Goal: Navigation & Orientation: Find specific page/section

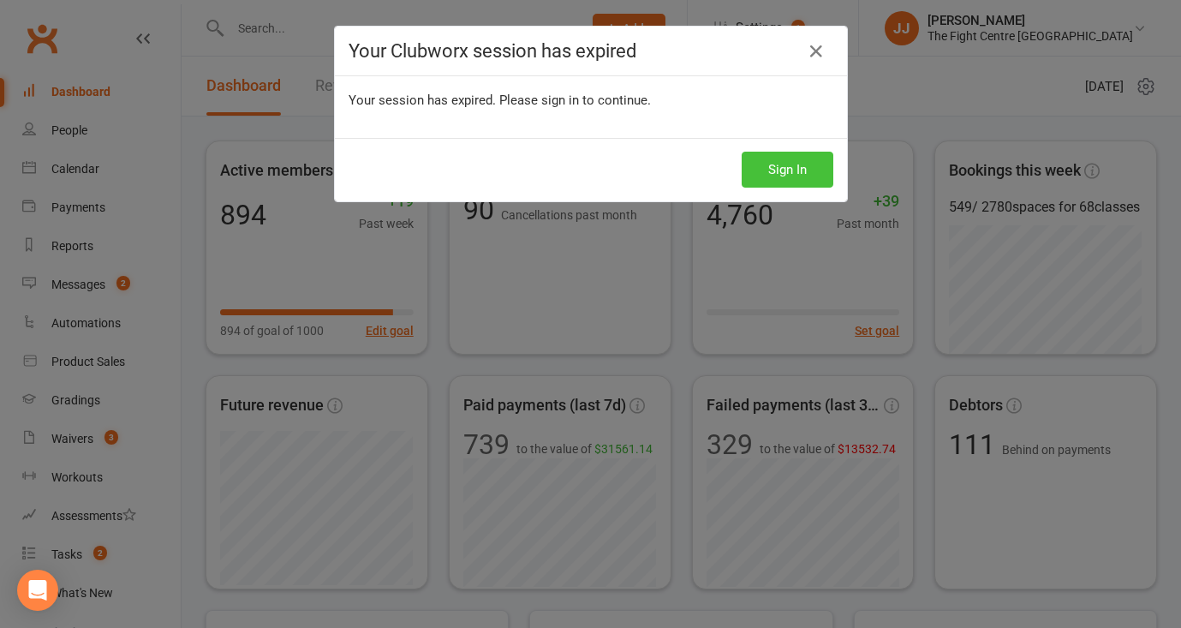
click at [802, 164] on button "Sign In" at bounding box center [787, 170] width 92 height 36
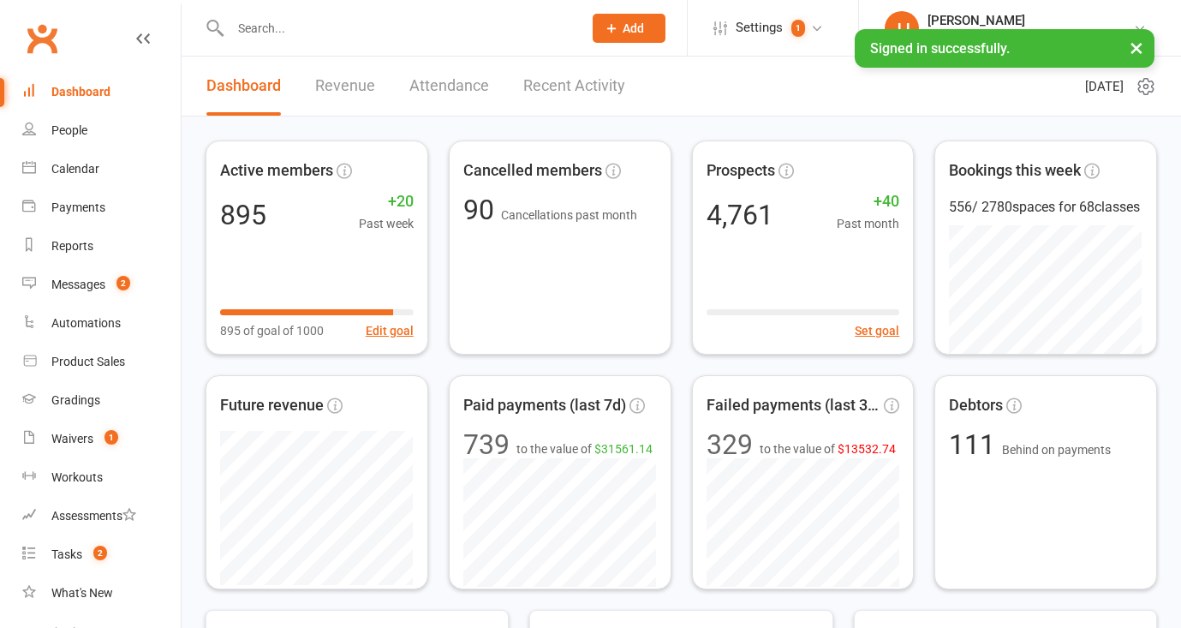
click at [319, 28] on input "text" at bounding box center [397, 28] width 345 height 24
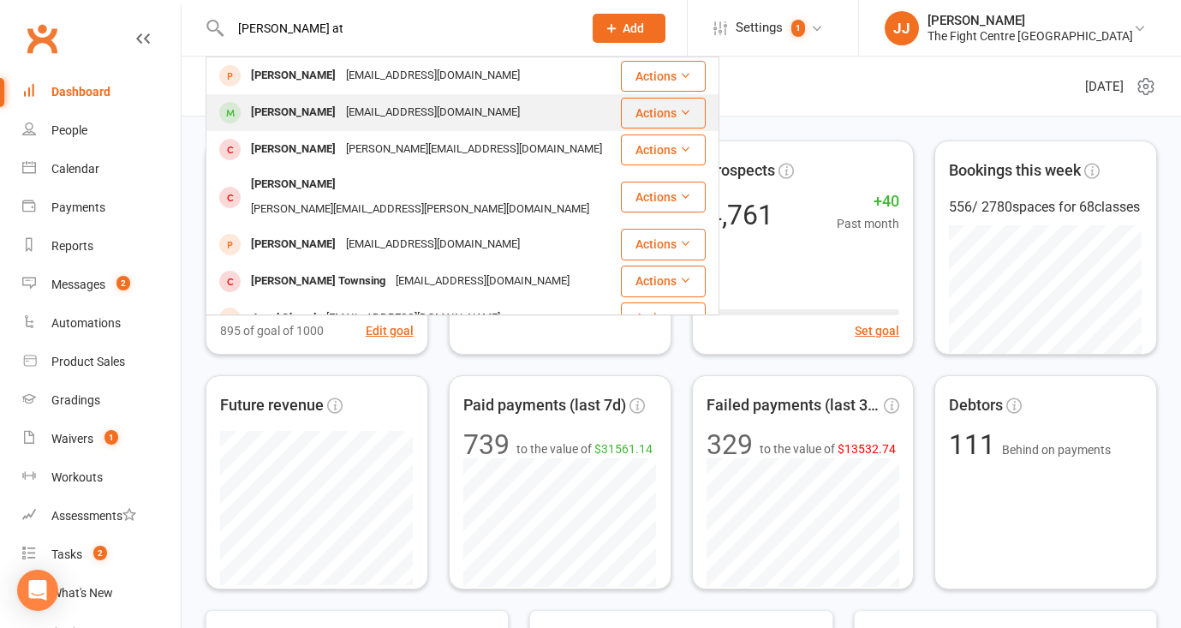
type input "jarred at"
click at [301, 102] on div "Jared Atkins" at bounding box center [293, 112] width 95 height 25
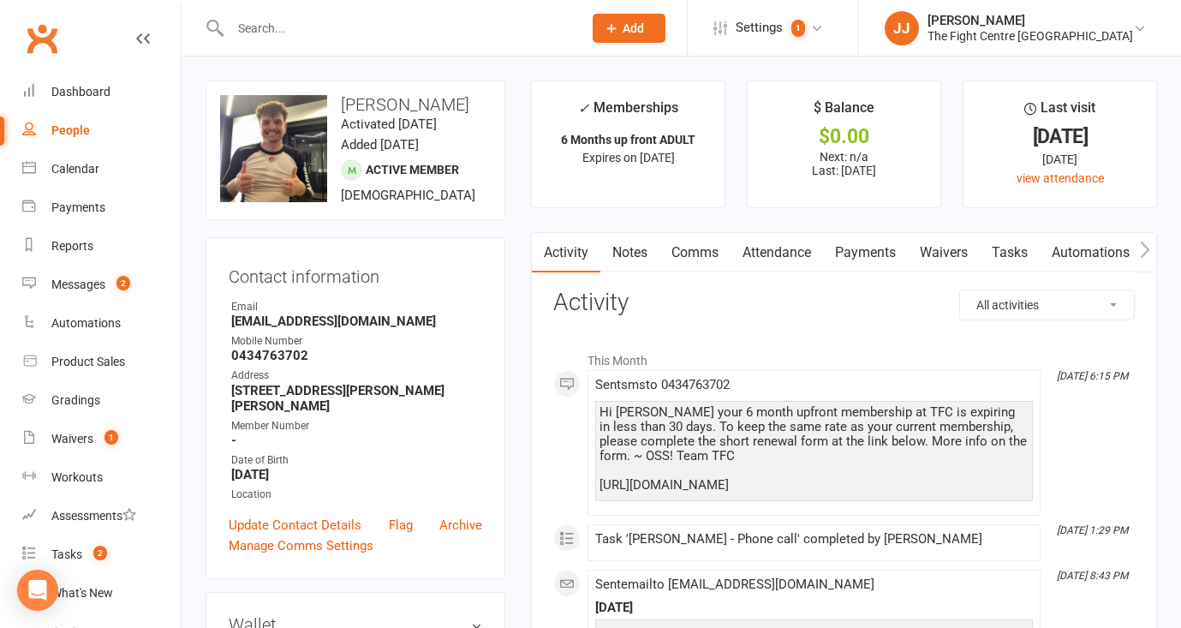
click at [783, 247] on link "Attendance" at bounding box center [776, 252] width 92 height 39
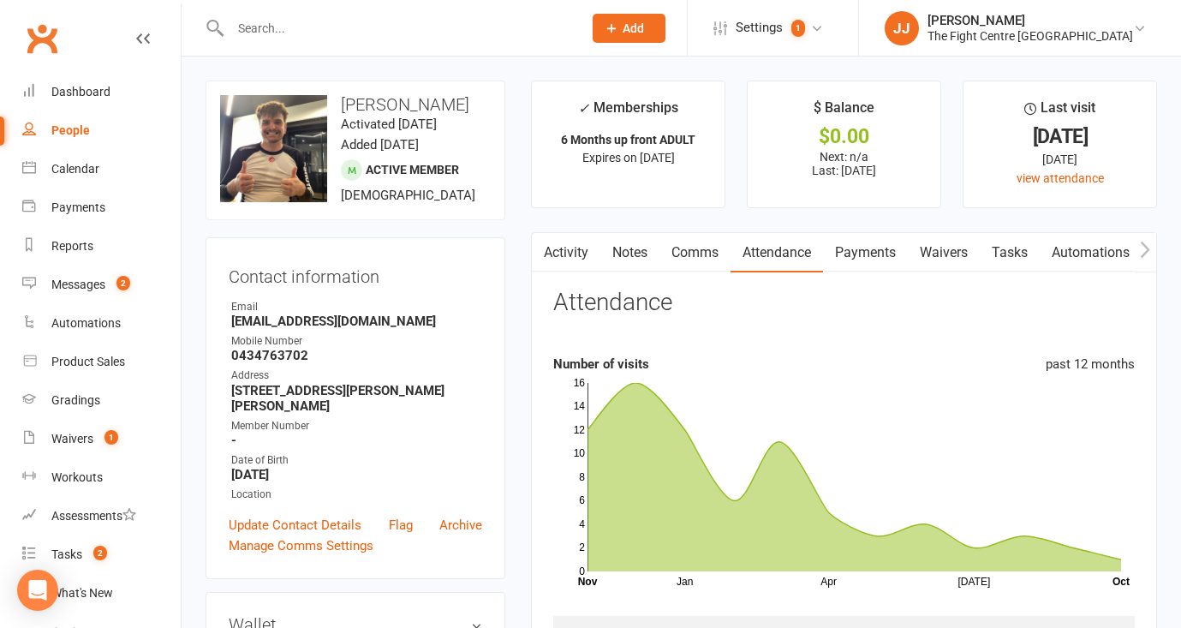
click at [27, 42] on link "Clubworx" at bounding box center [42, 38] width 43 height 43
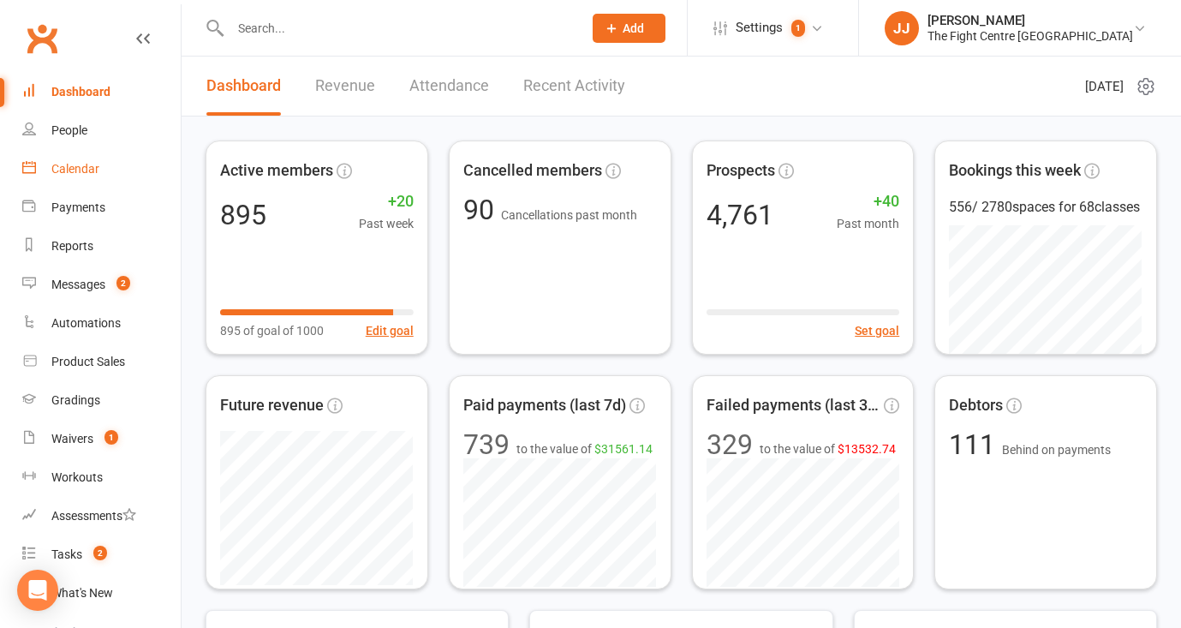
click at [87, 170] on div "Calendar" at bounding box center [75, 169] width 48 height 14
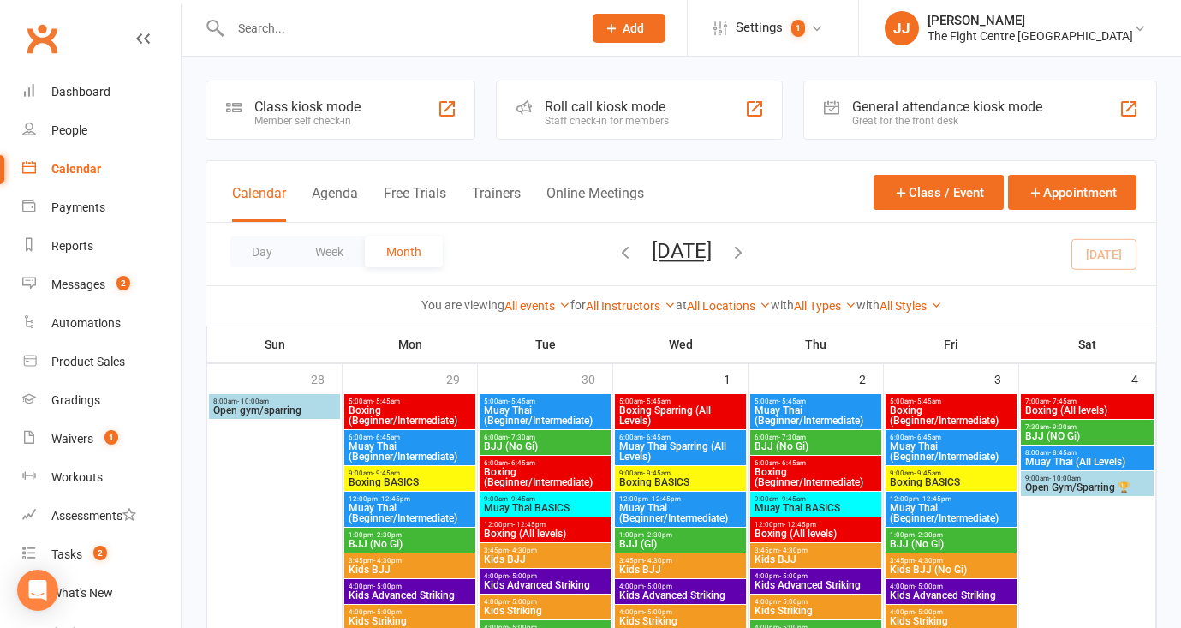
click at [616, 255] on icon "button" at bounding box center [625, 251] width 19 height 19
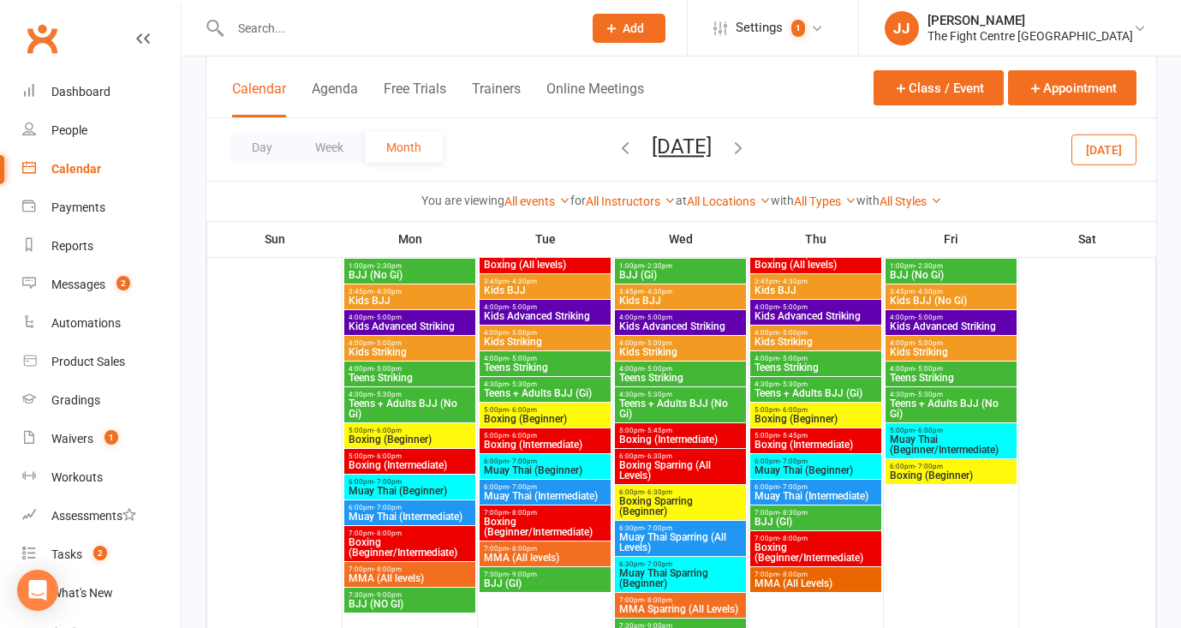
scroll to position [247, 0]
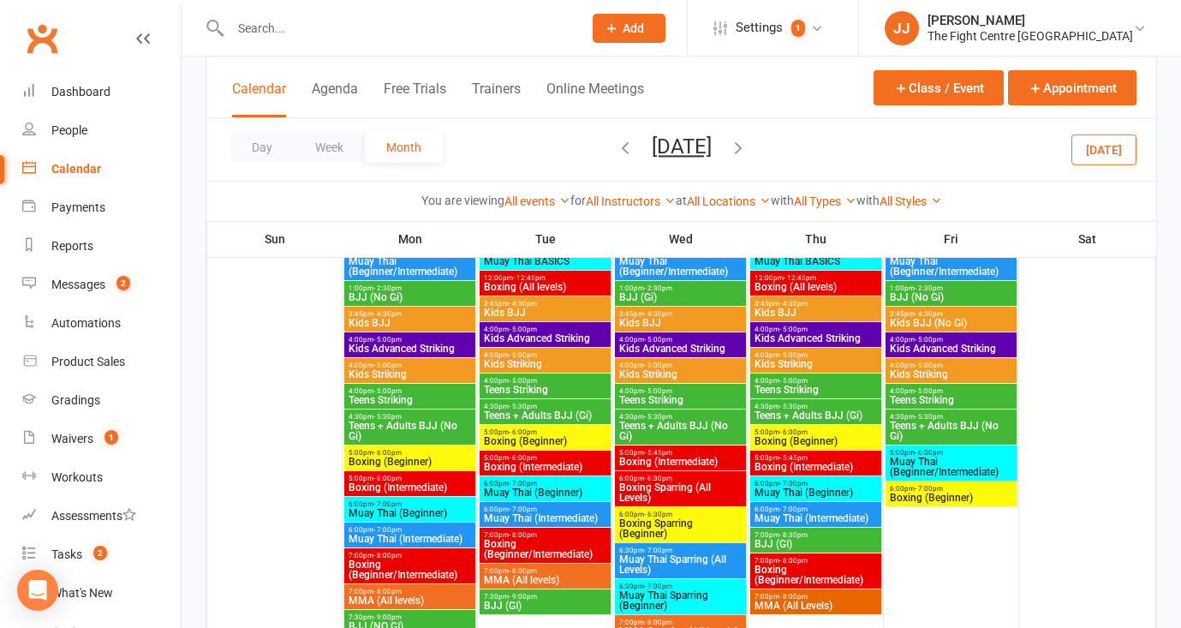
click at [922, 362] on span "- 5:00pm" at bounding box center [928, 365] width 28 height 8
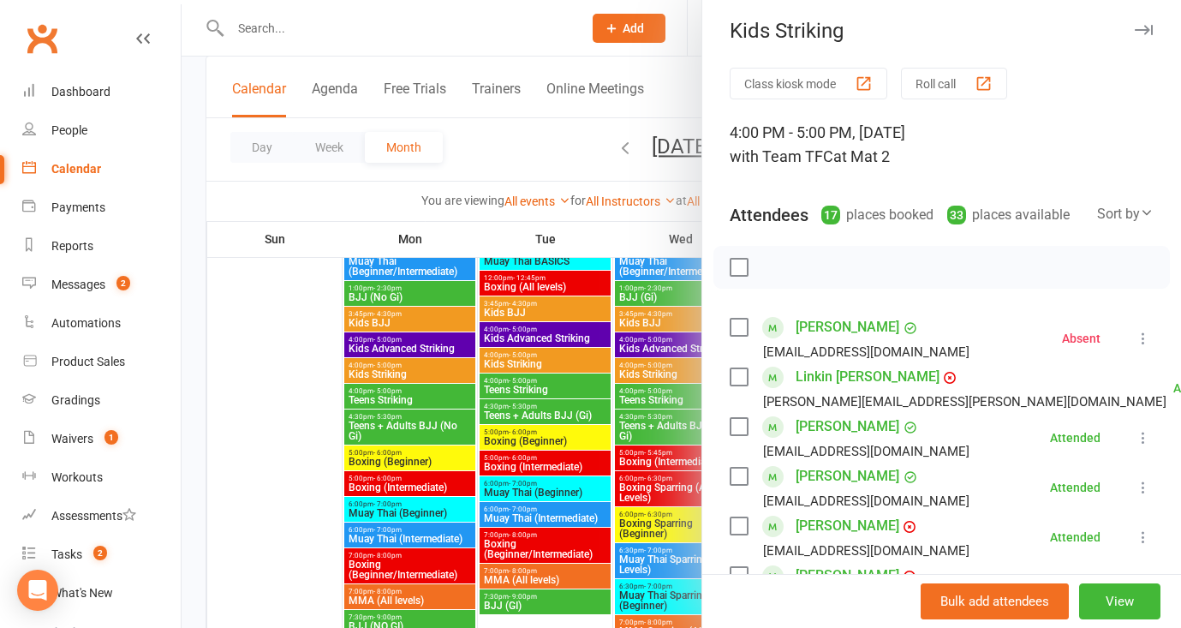
scroll to position [0, 0]
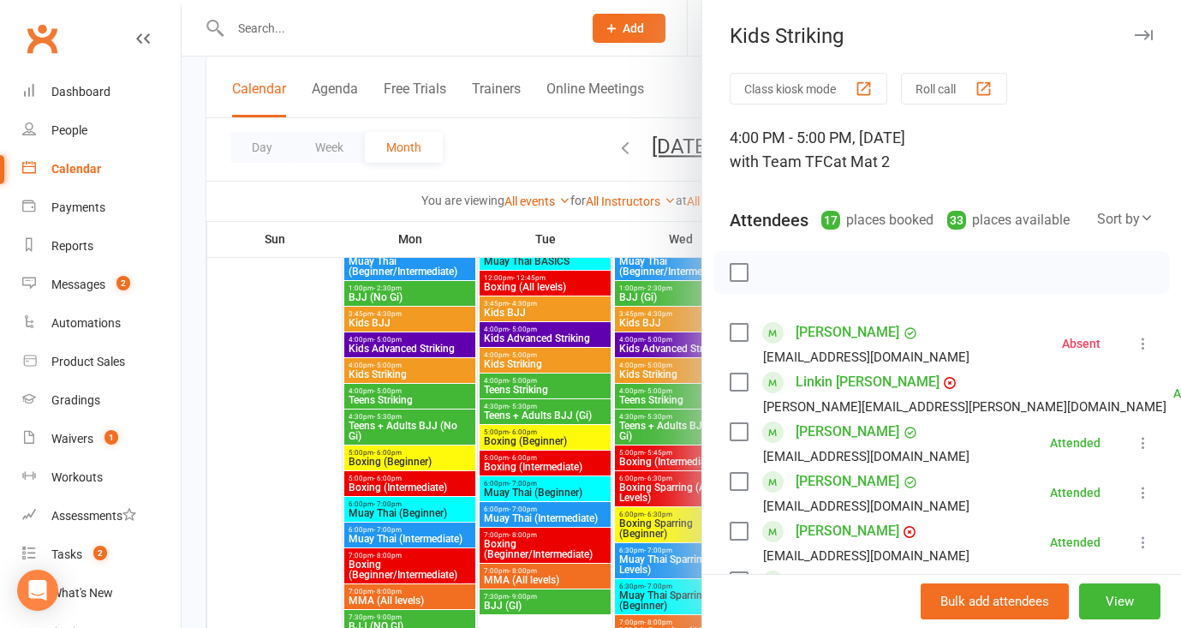
click at [669, 72] on div at bounding box center [681, 314] width 999 height 628
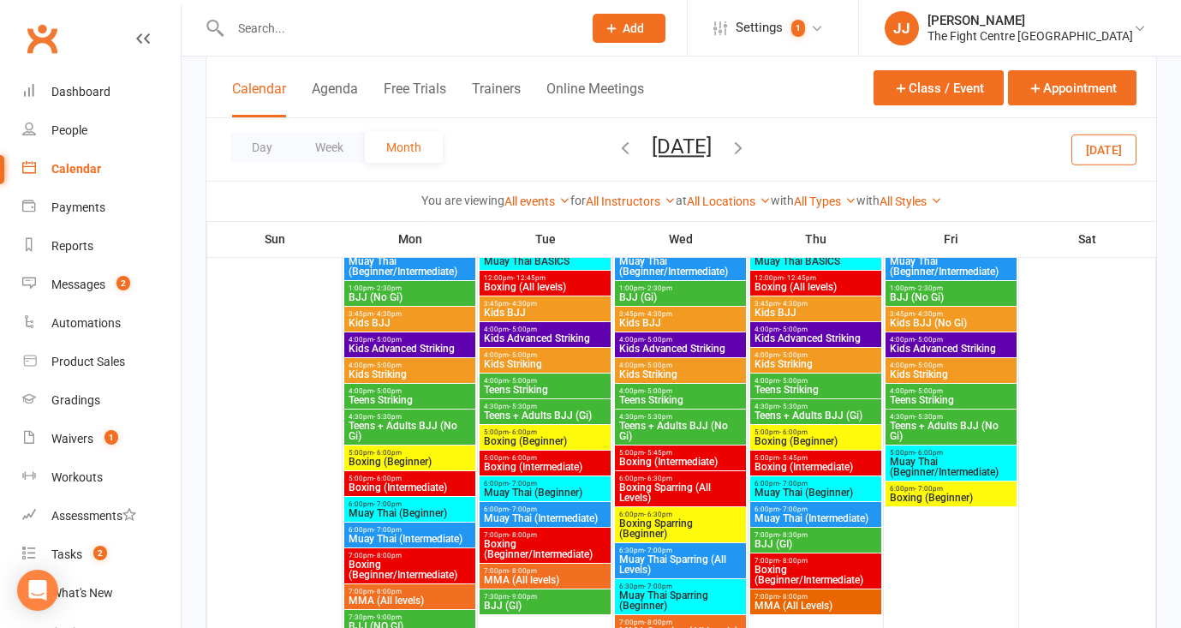
click at [956, 352] on span "Kids Advanced Striking" at bounding box center [951, 348] width 124 height 10
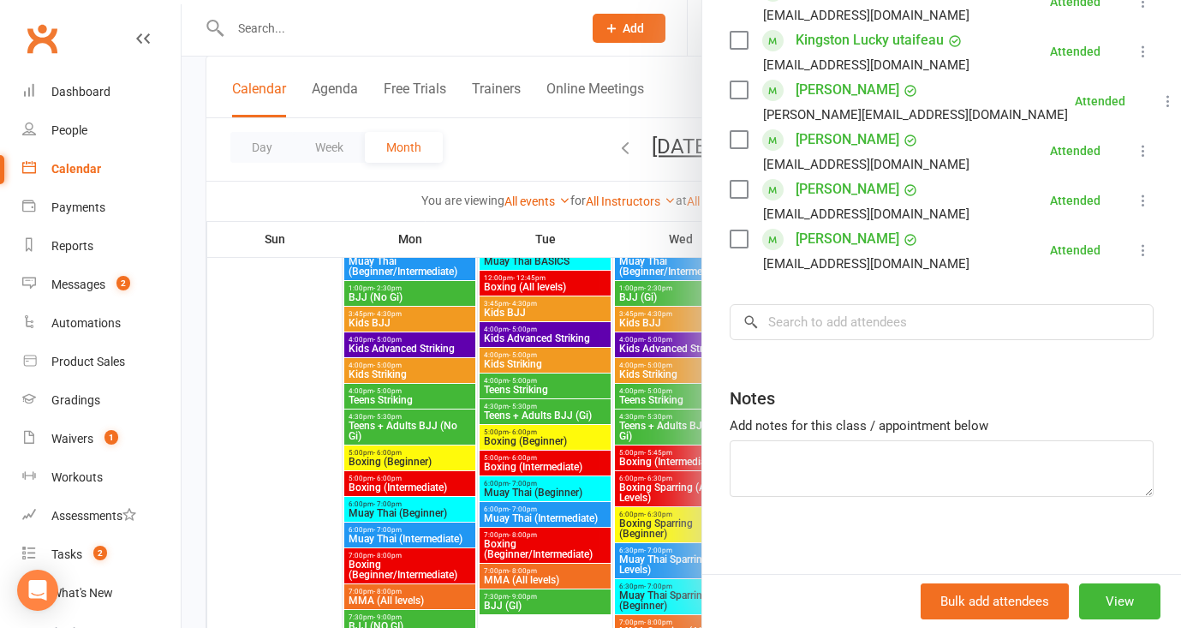
scroll to position [450, 0]
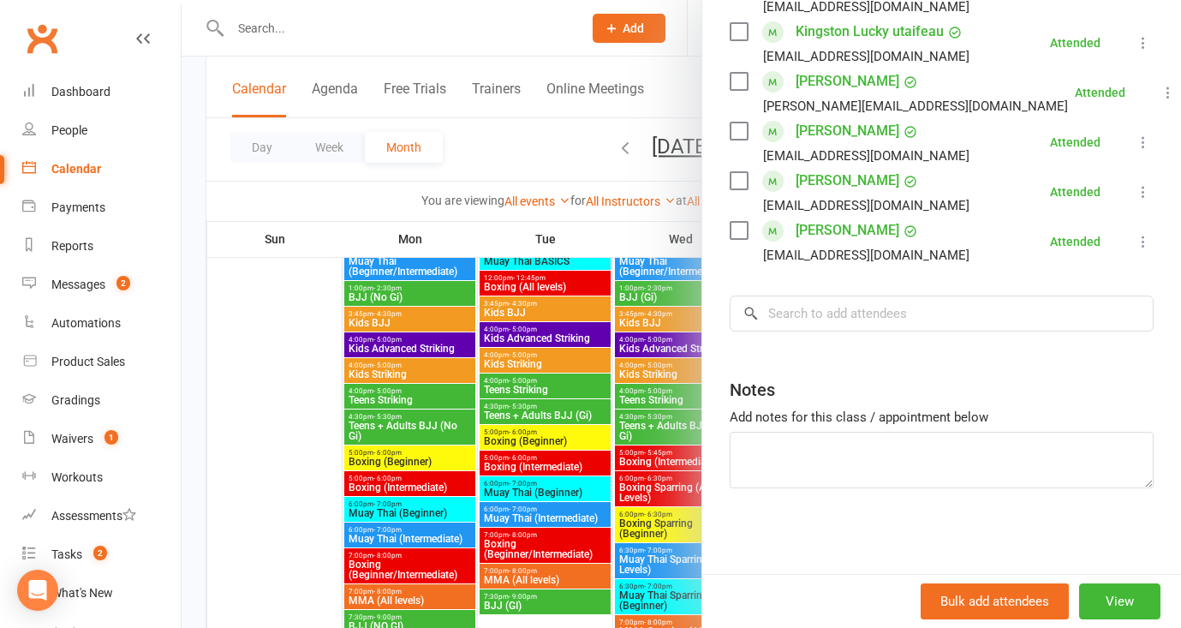
click at [566, 48] on div at bounding box center [681, 314] width 999 height 628
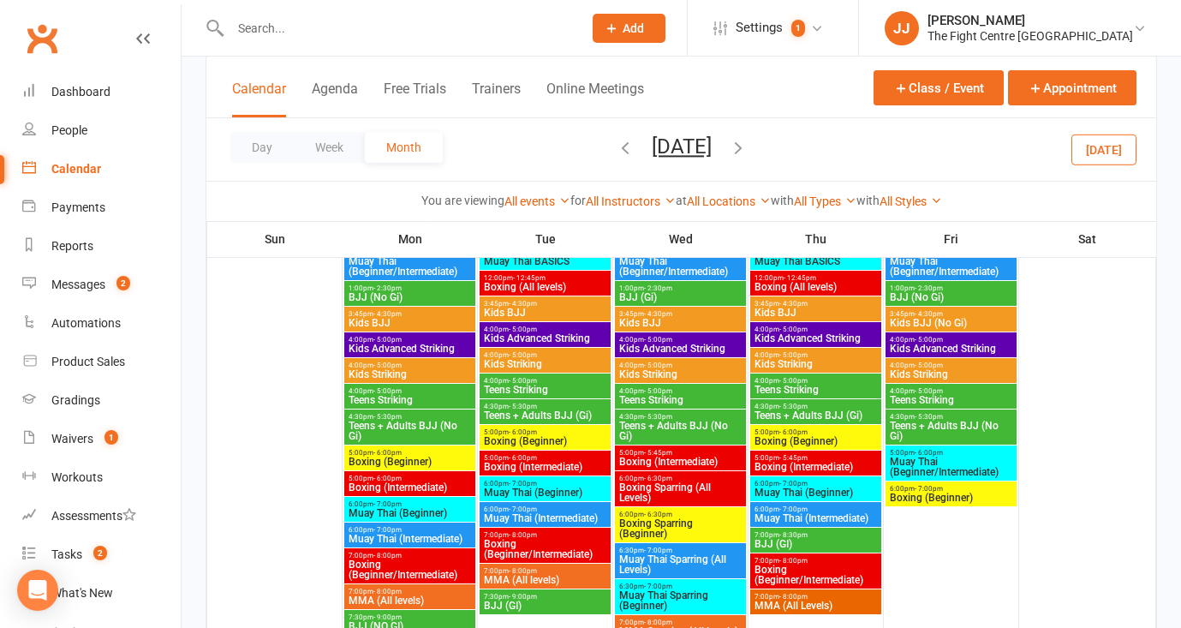
click at [945, 395] on span "Teens Striking" at bounding box center [951, 400] width 124 height 10
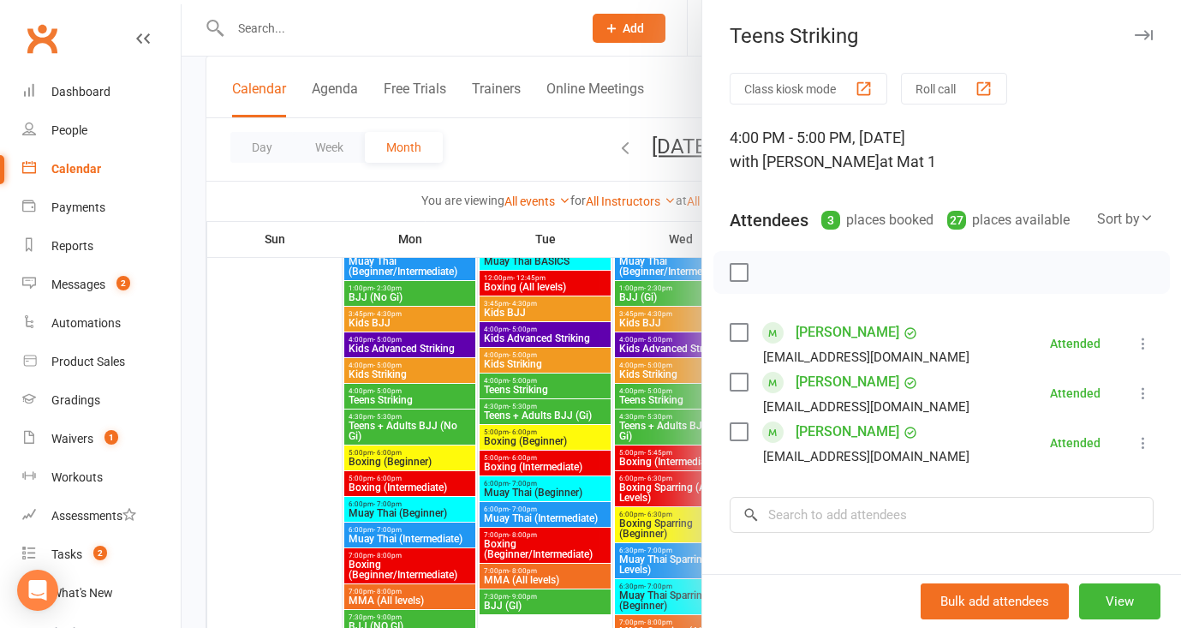
click at [527, 41] on div at bounding box center [681, 314] width 999 height 628
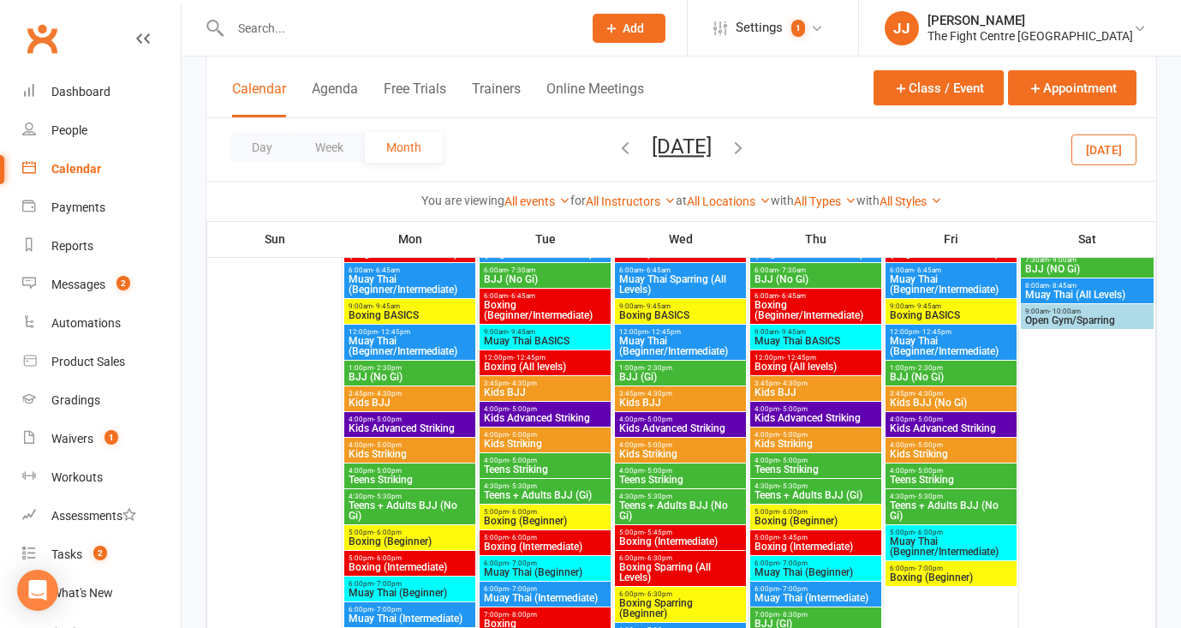
scroll to position [729, 0]
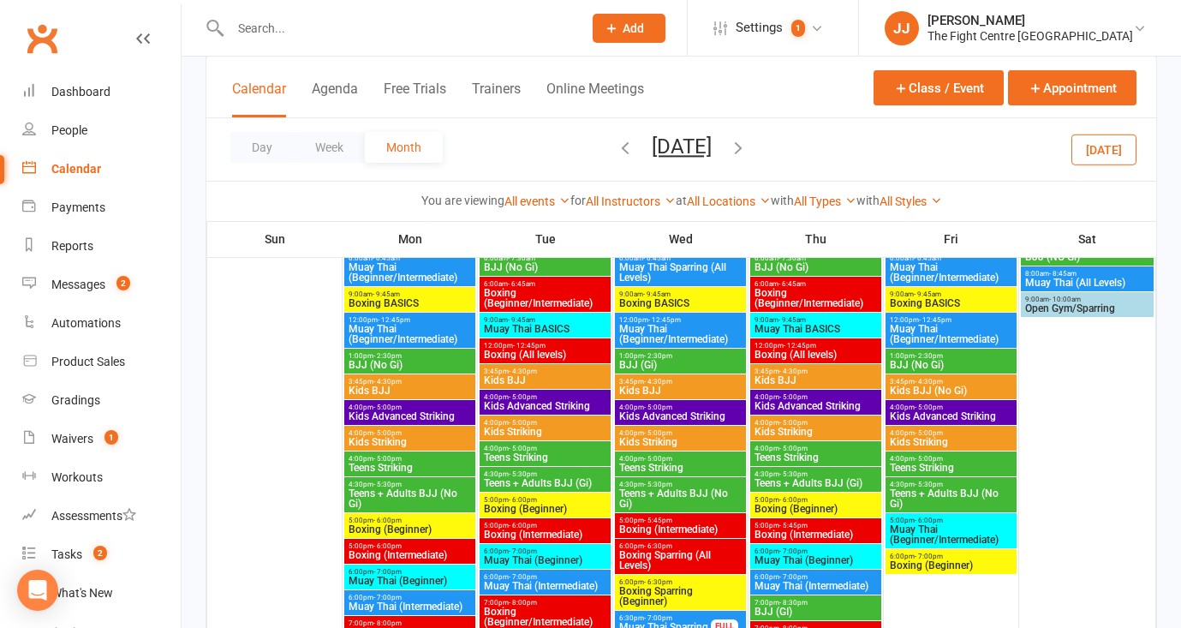
click at [944, 437] on span "Kids Striking" at bounding box center [951, 442] width 124 height 10
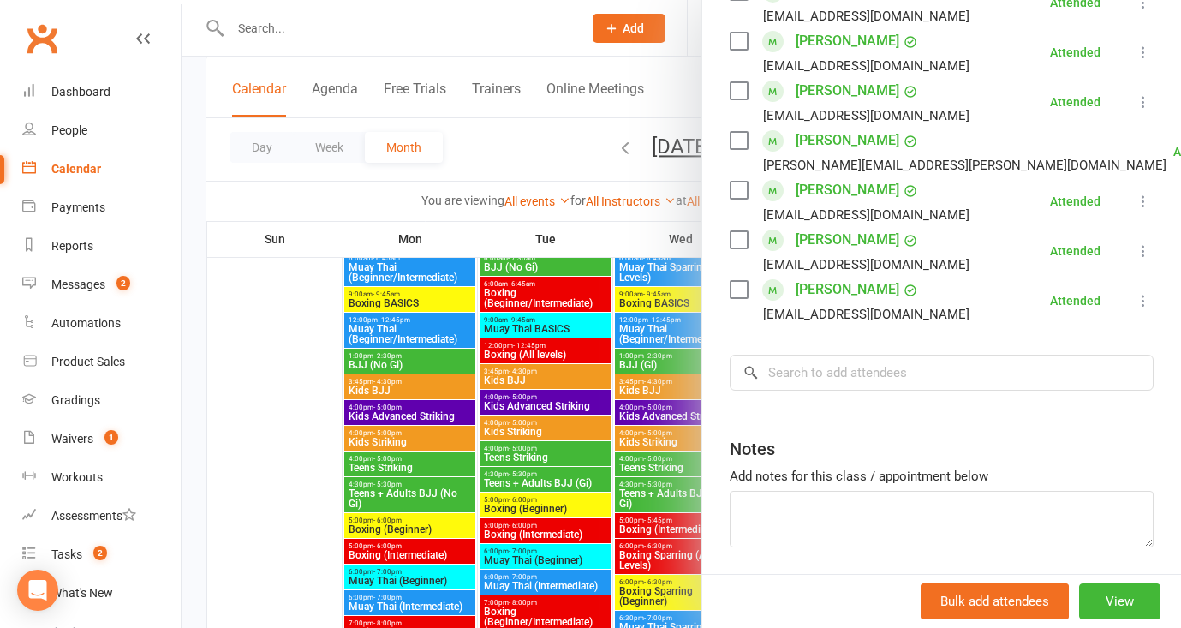
scroll to position [874, 0]
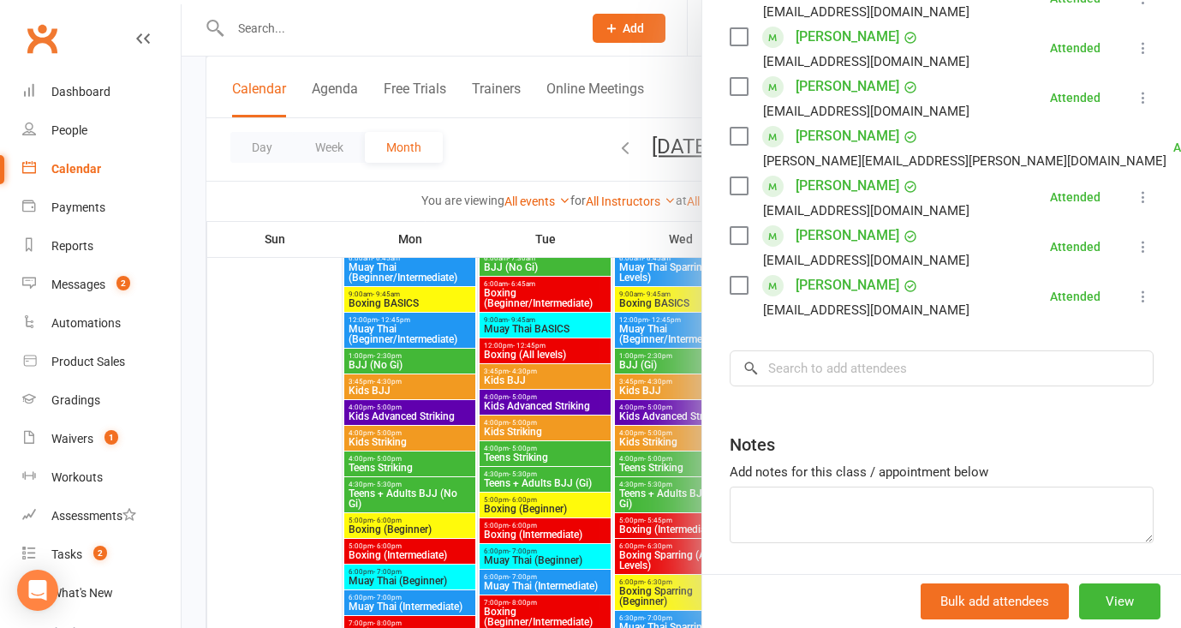
click at [592, 51] on div at bounding box center [681, 314] width 999 height 628
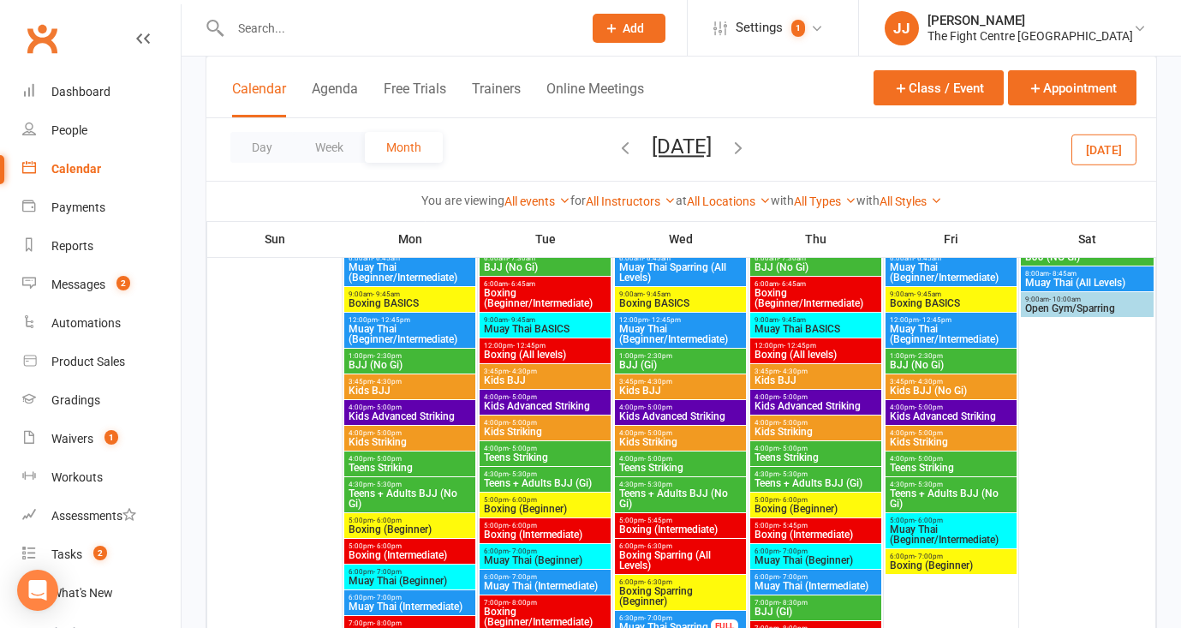
click at [938, 424] on div "4:00pm - 5:00pm Kids Advanced Striking" at bounding box center [950, 412] width 131 height 25
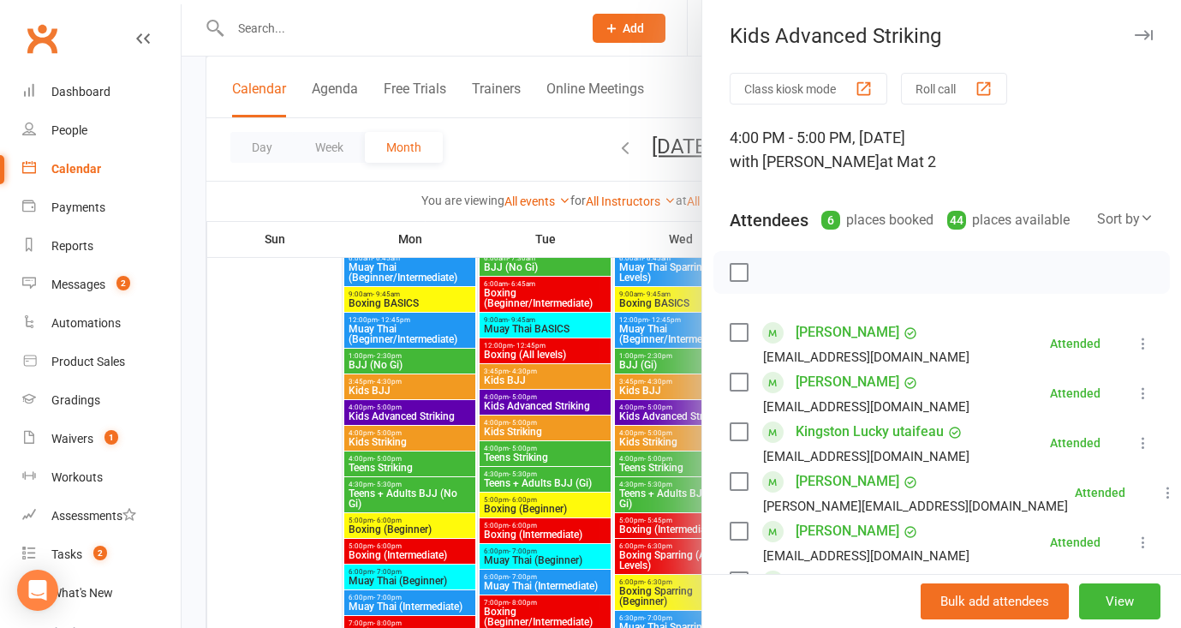
click at [588, 49] on div at bounding box center [681, 314] width 999 height 628
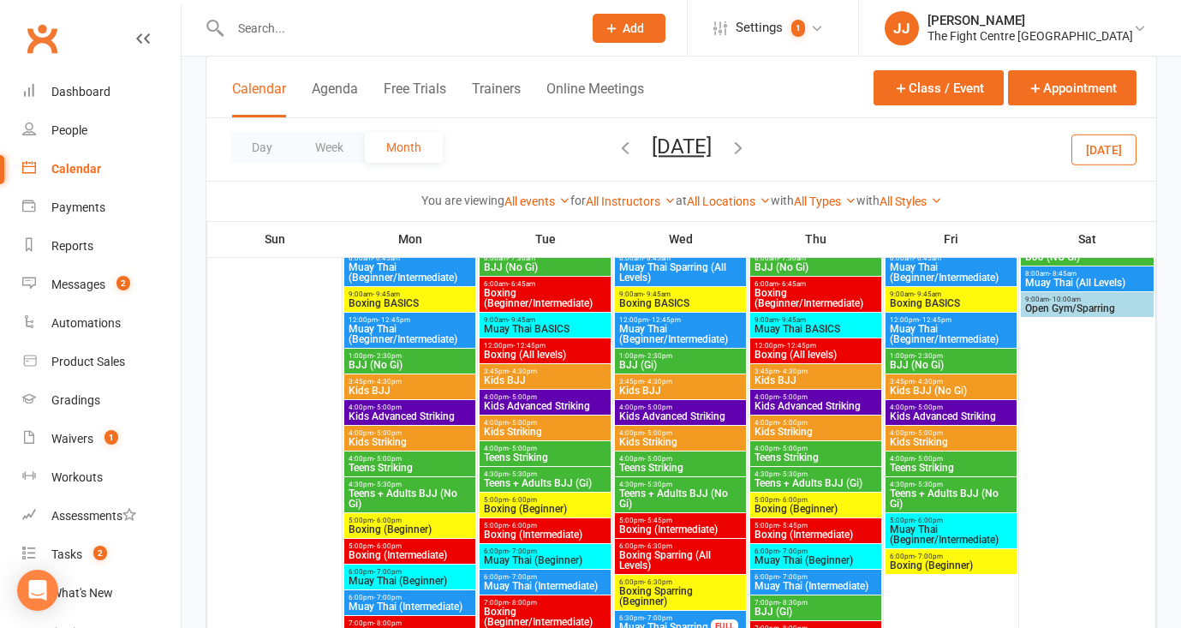
click at [945, 456] on span "4:00pm - 5:00pm" at bounding box center [951, 459] width 124 height 8
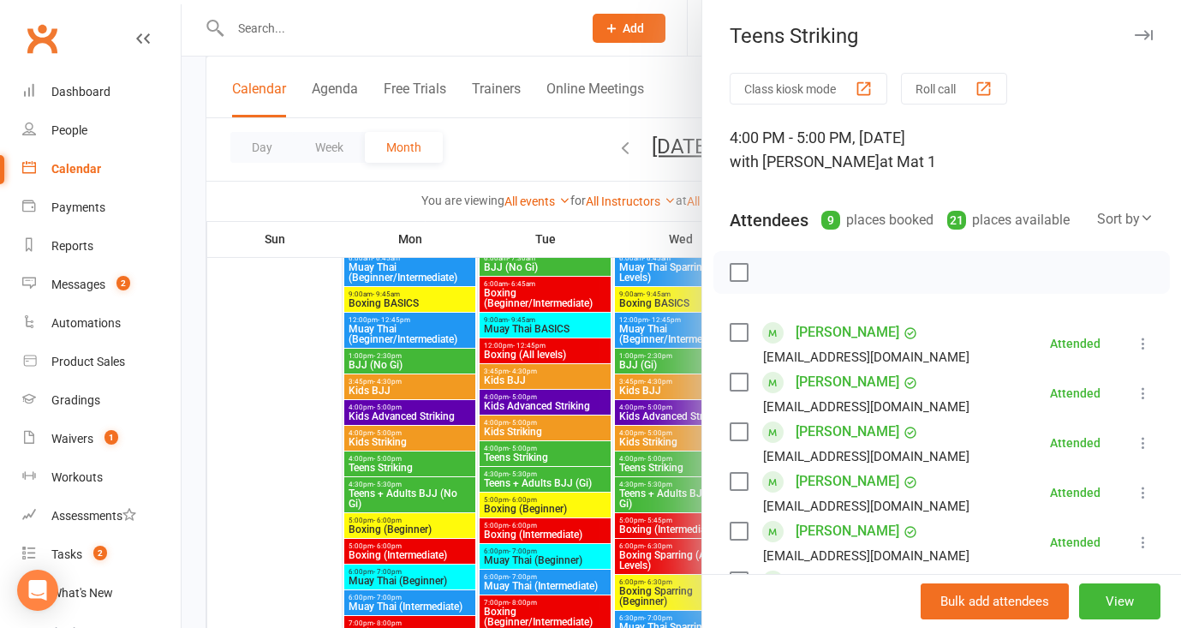
scroll to position [499, 0]
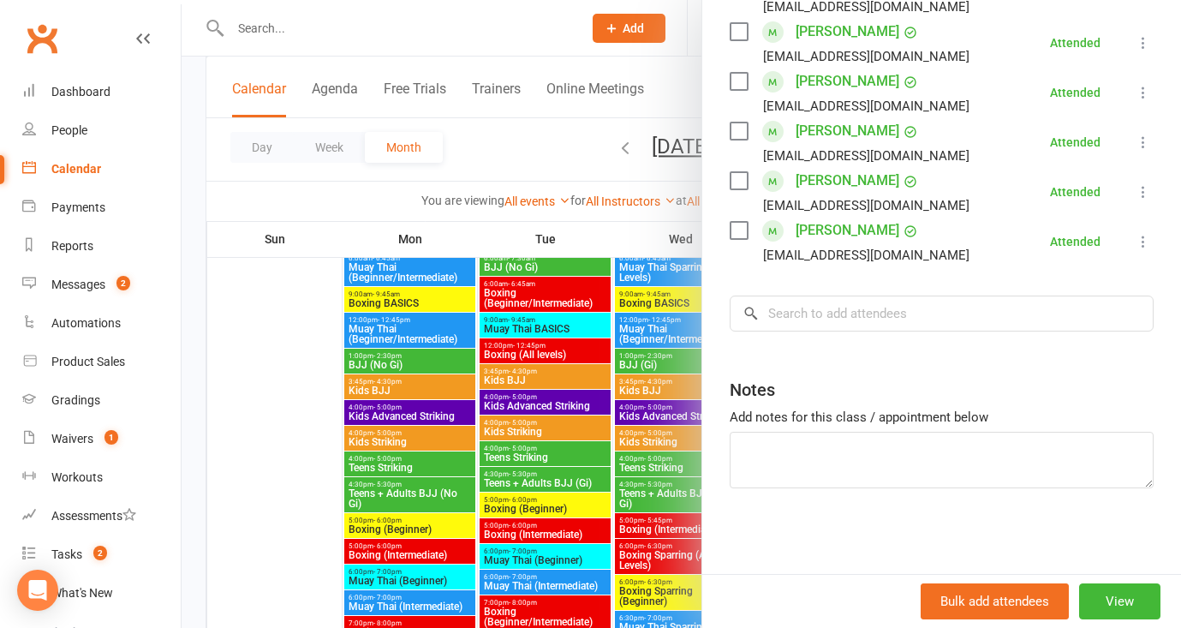
click at [599, 58] on div at bounding box center [681, 314] width 999 height 628
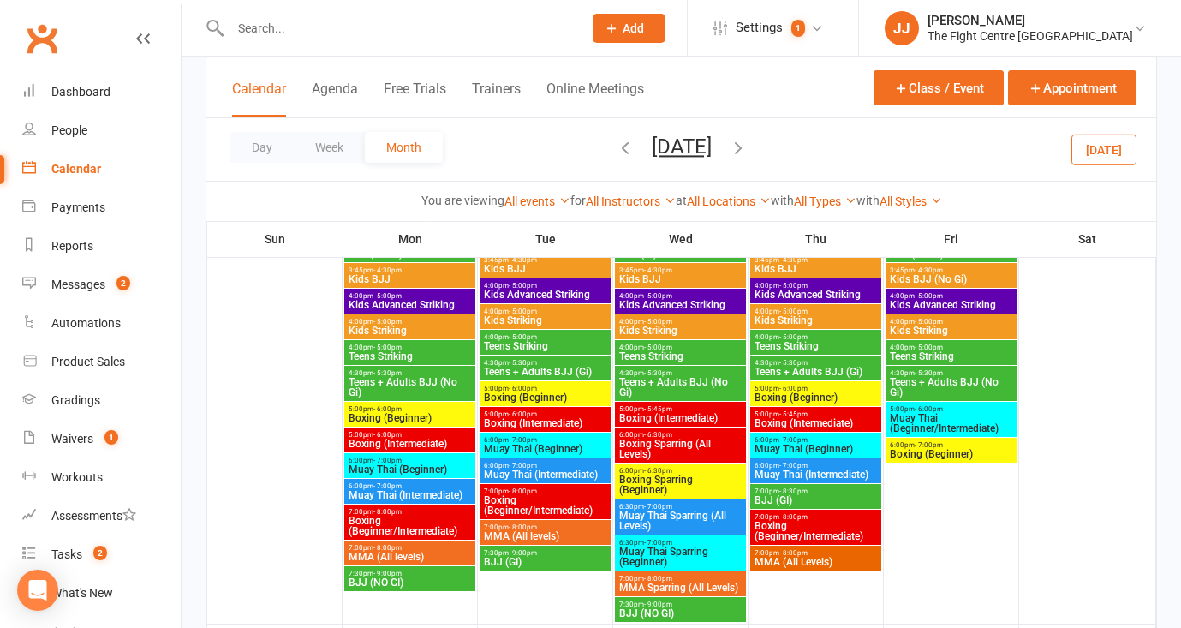
scroll to position [1251, 0]
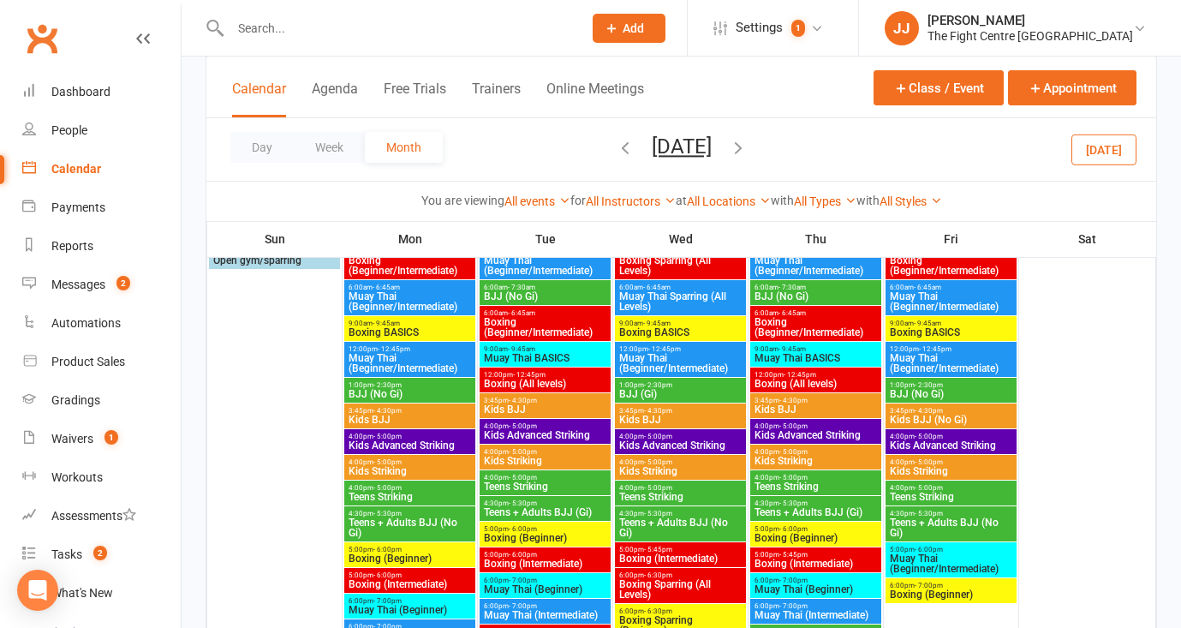
click at [964, 438] on span "4:00pm - 5:00pm" at bounding box center [951, 436] width 124 height 8
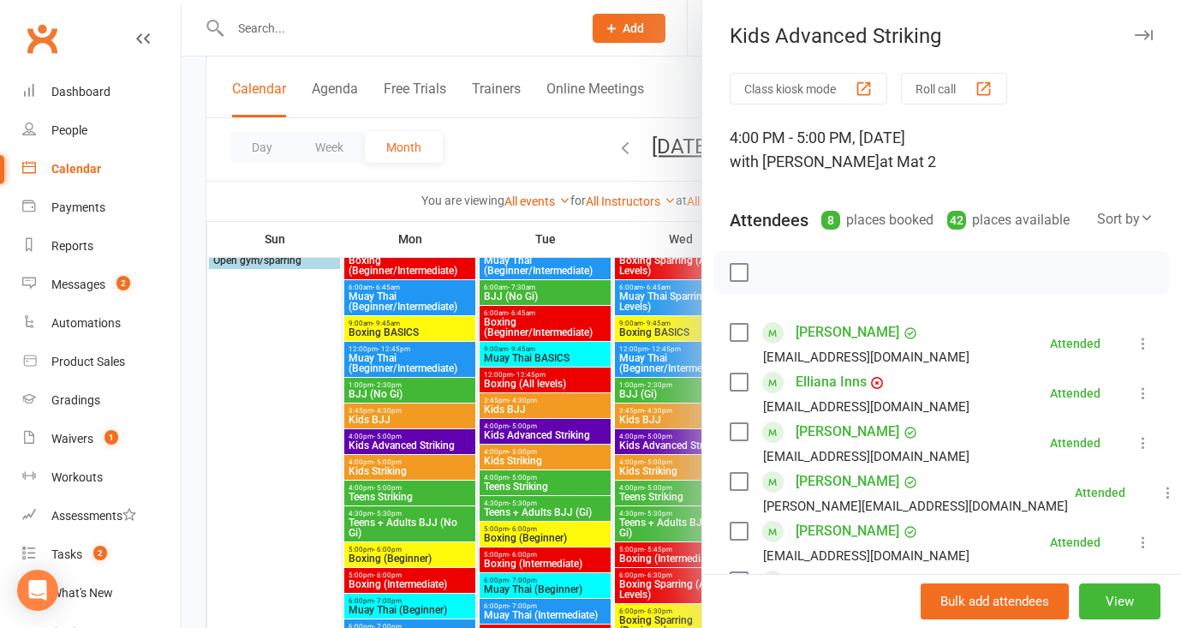
click at [588, 50] on div at bounding box center [681, 314] width 999 height 628
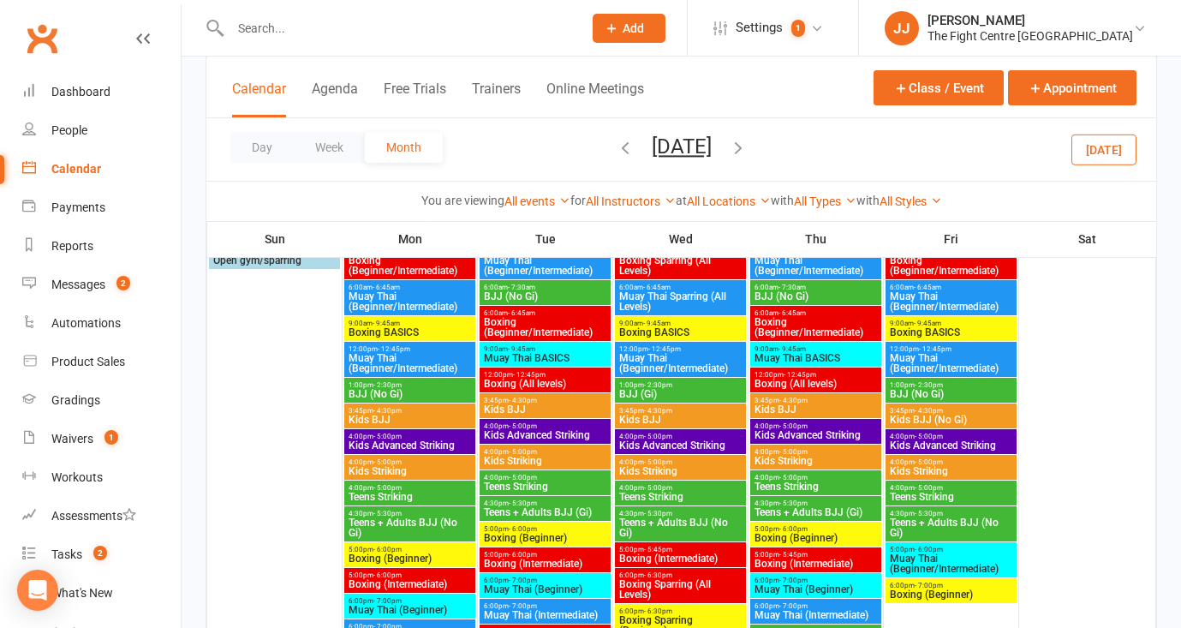
click at [943, 466] on span "Kids Striking" at bounding box center [951, 471] width 124 height 10
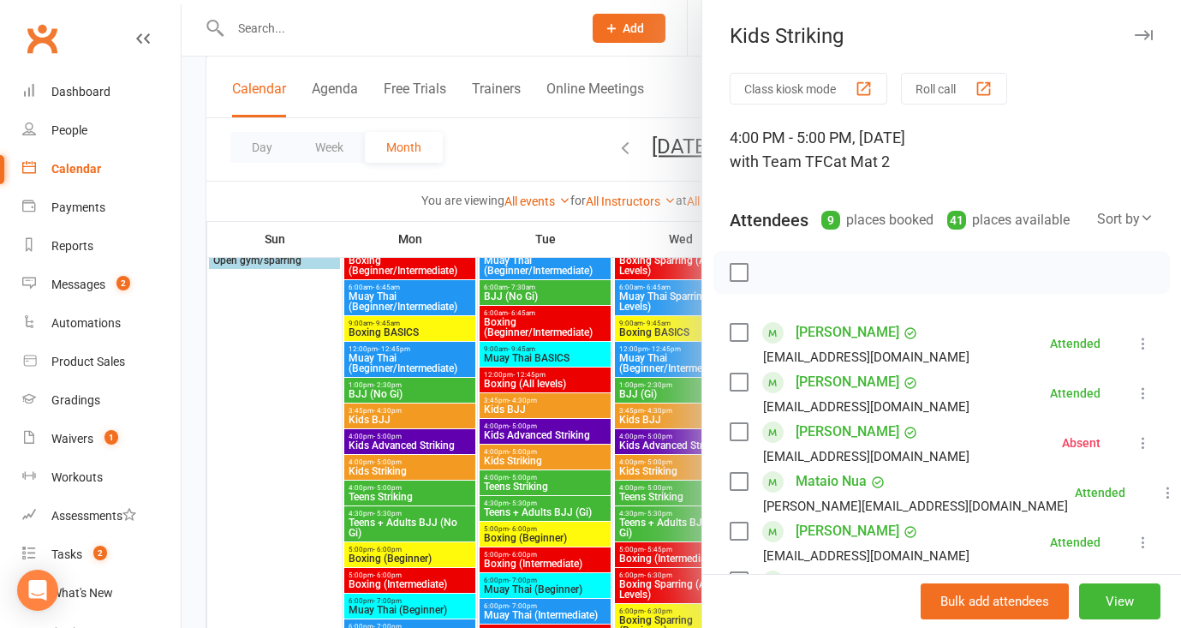
click at [551, 53] on div at bounding box center [681, 314] width 999 height 628
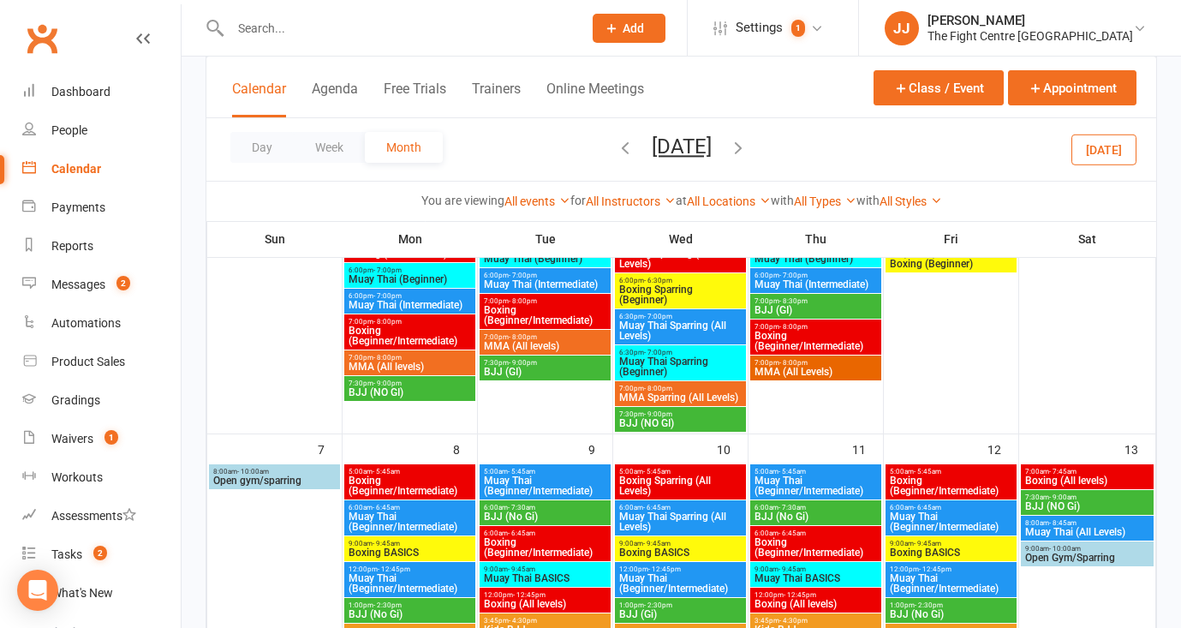
scroll to position [467, 0]
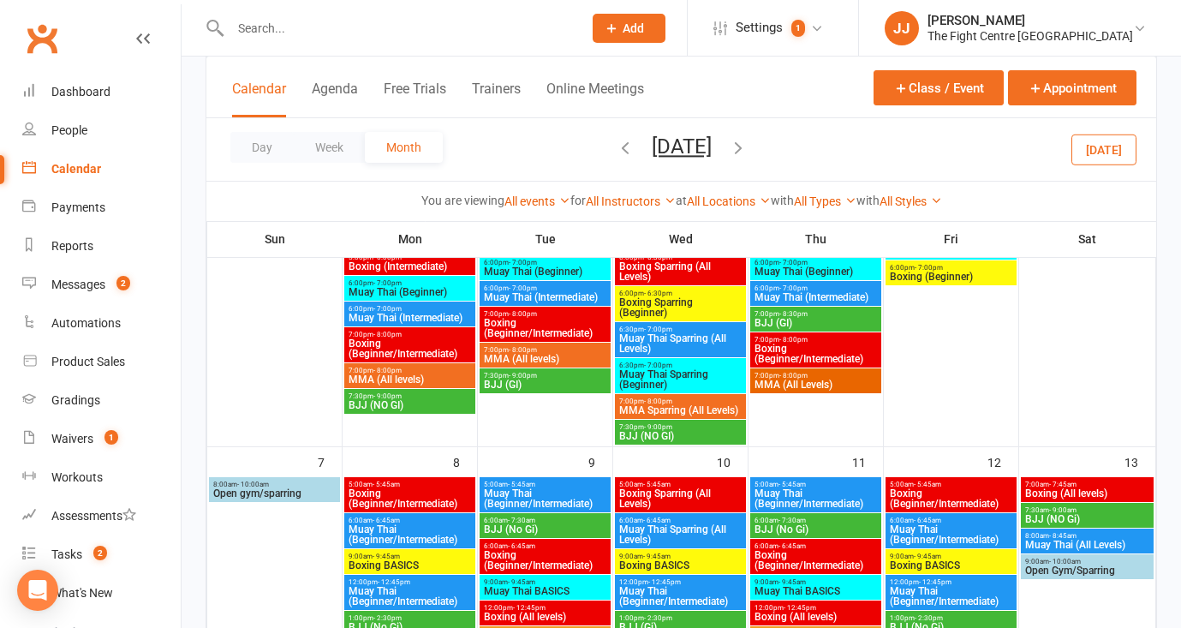
click at [634, 144] on span "September 2025 October 2025 Sun Mon Tue Wed Thu Fri Sat 28 29 30 01 02 03 04 05…" at bounding box center [681, 149] width 94 height 30
click at [616, 138] on icon "button" at bounding box center [625, 147] width 19 height 19
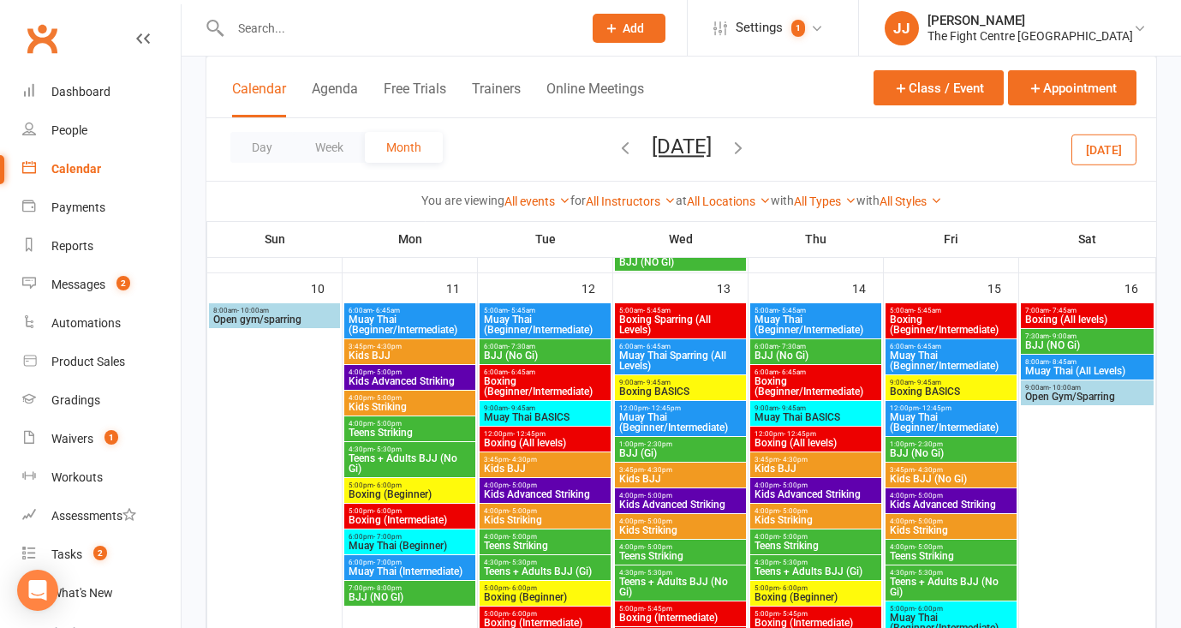
scroll to position [1191, 0]
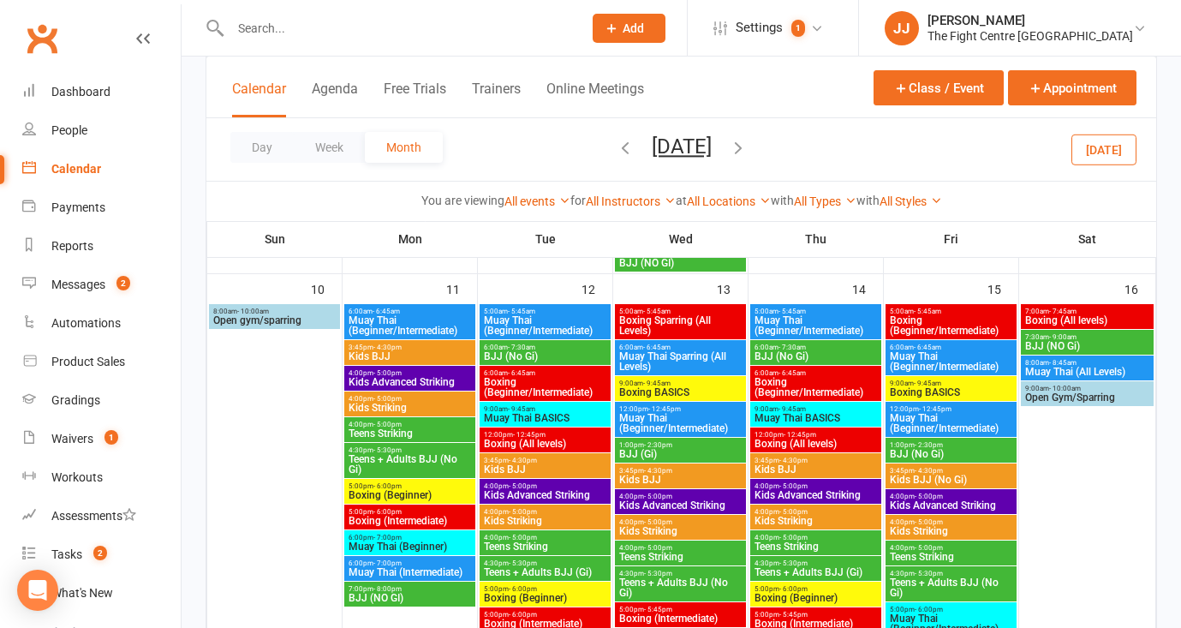
click at [930, 502] on span "Kids Advanced Striking" at bounding box center [951, 505] width 124 height 10
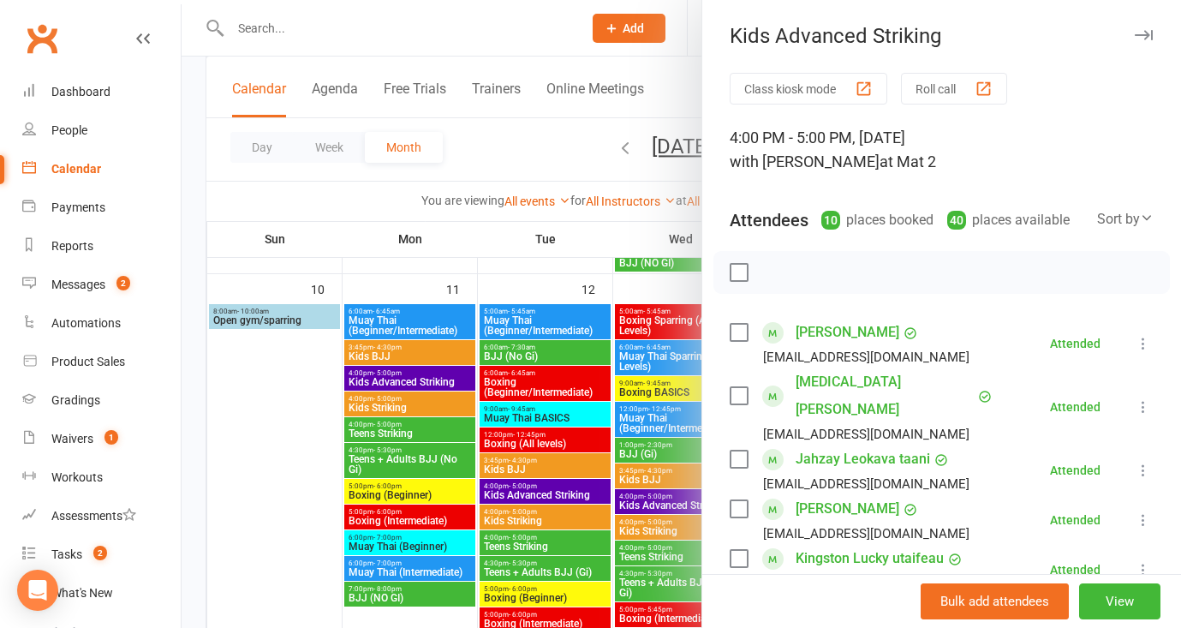
click at [578, 174] on div at bounding box center [681, 314] width 999 height 628
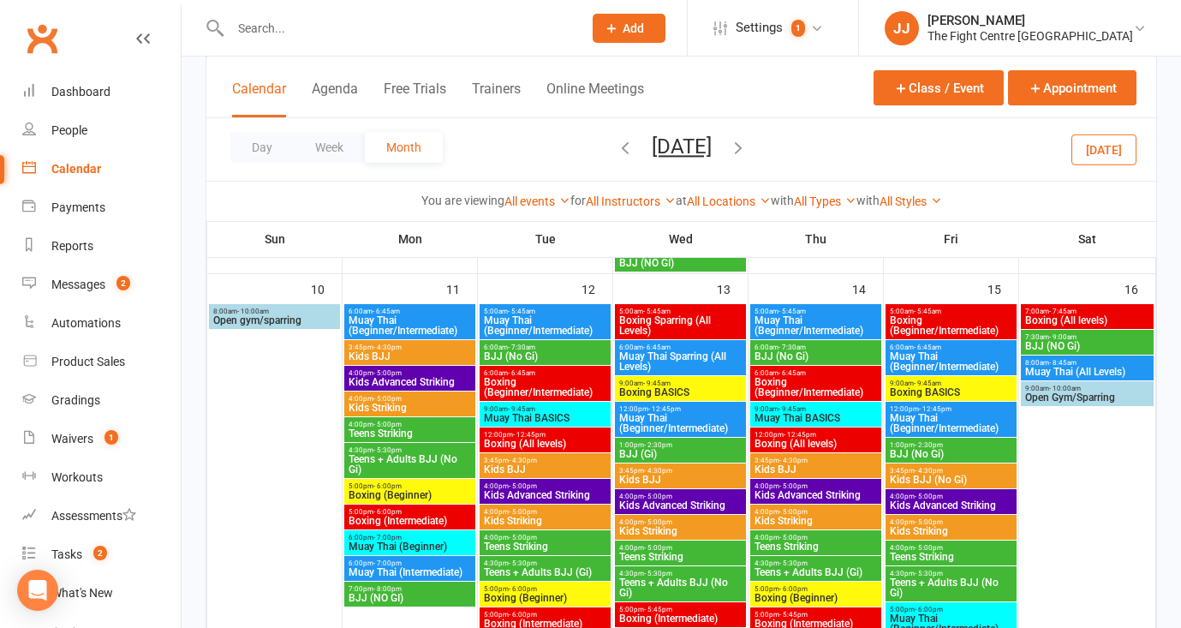
click at [948, 526] on span "Kids Striking" at bounding box center [951, 531] width 124 height 10
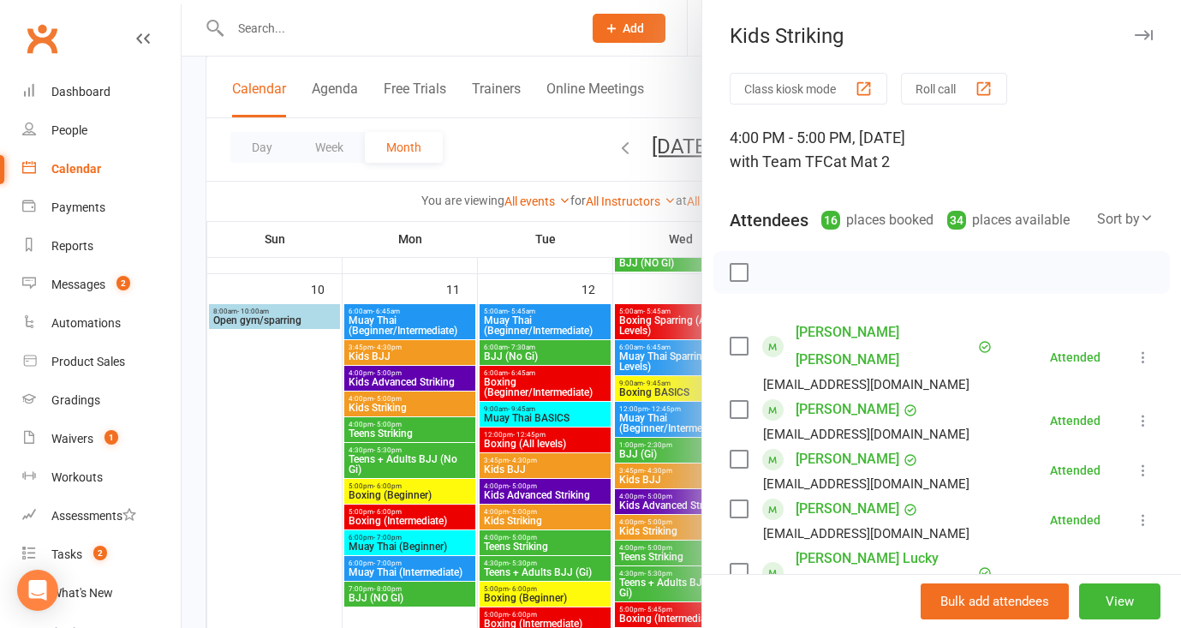
click at [521, 189] on div at bounding box center [681, 314] width 999 height 628
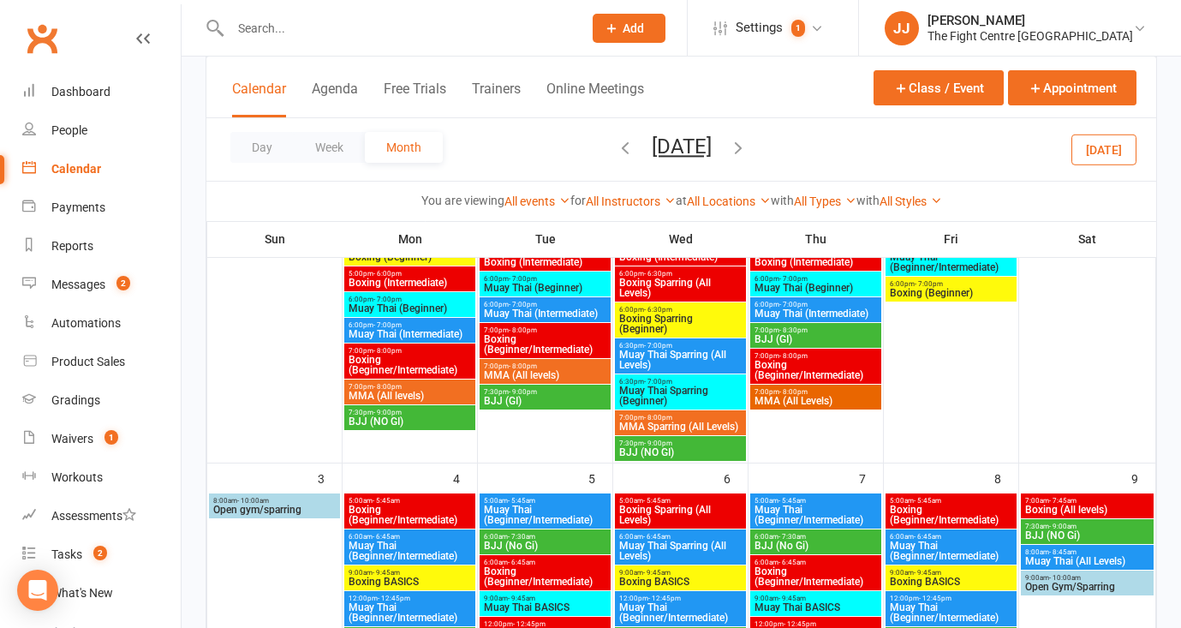
scroll to position [0, 0]
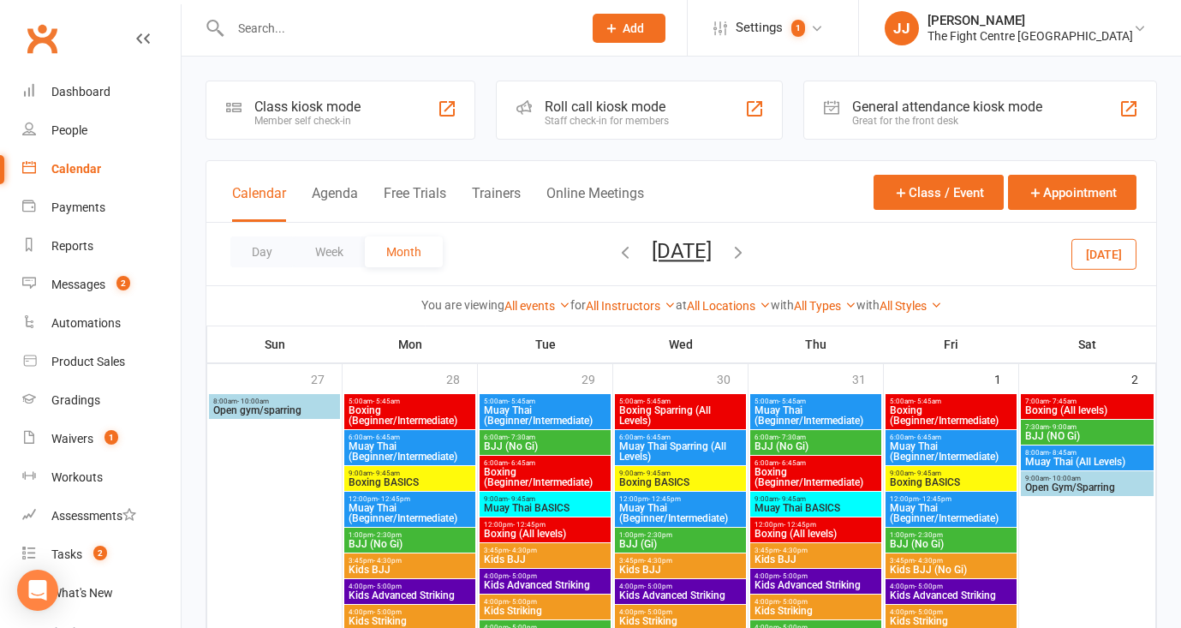
click at [50, 33] on link "Clubworx" at bounding box center [42, 38] width 43 height 43
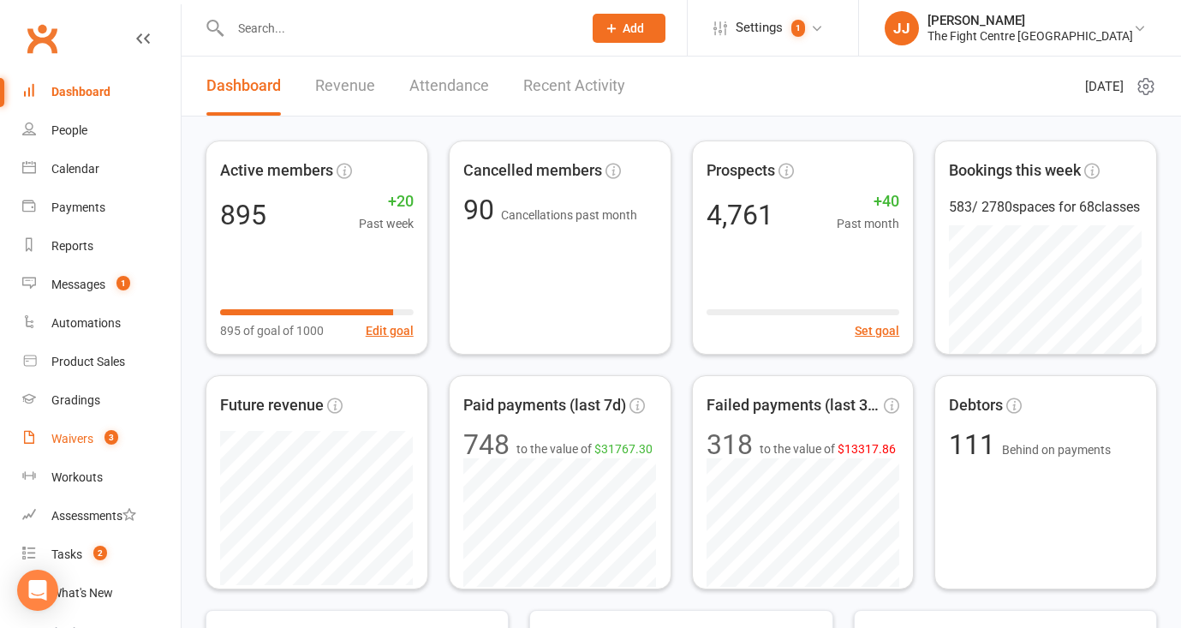
click at [89, 420] on link "Waivers 3" at bounding box center [101, 439] width 158 height 39
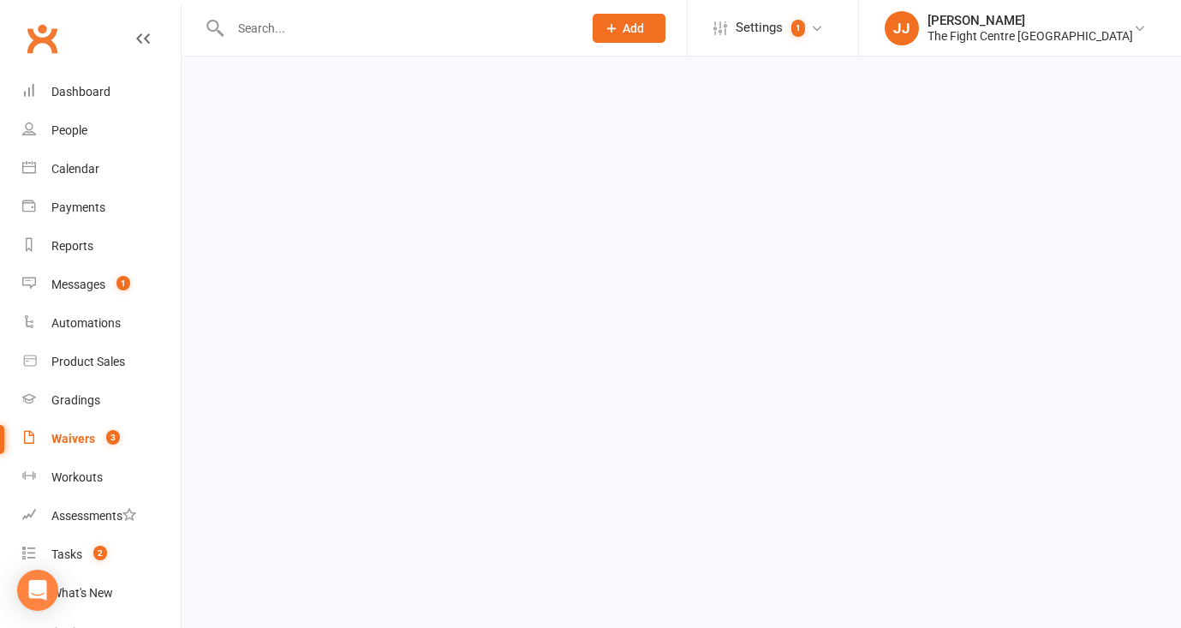
select select "50"
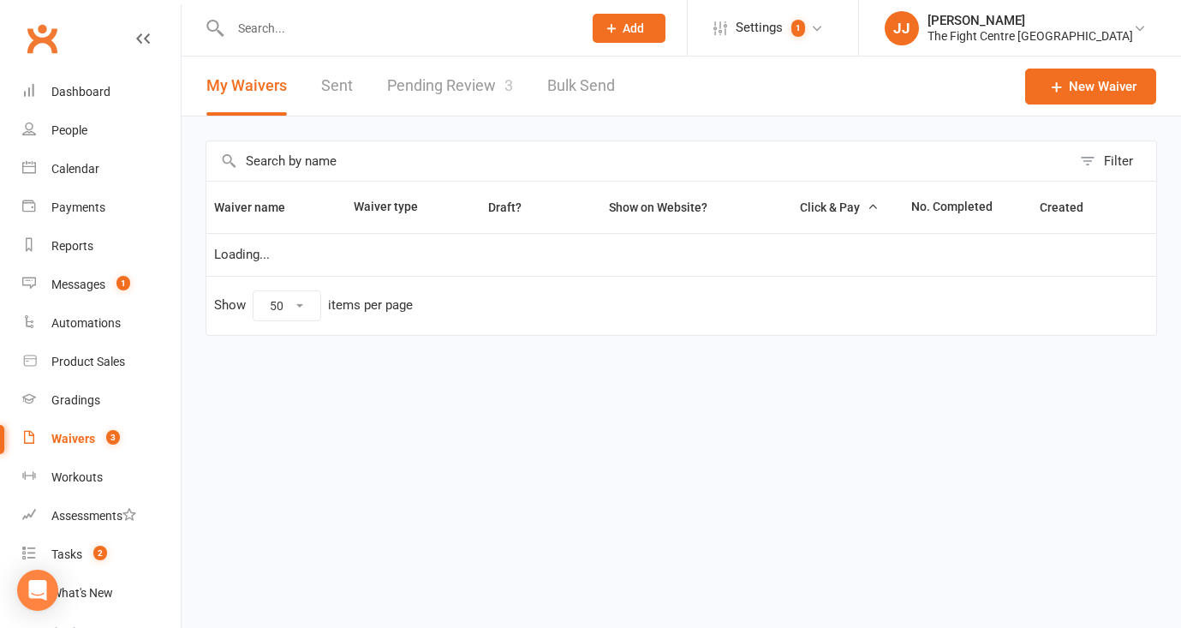
click at [464, 68] on link "Pending Review 3" at bounding box center [450, 86] width 126 height 59
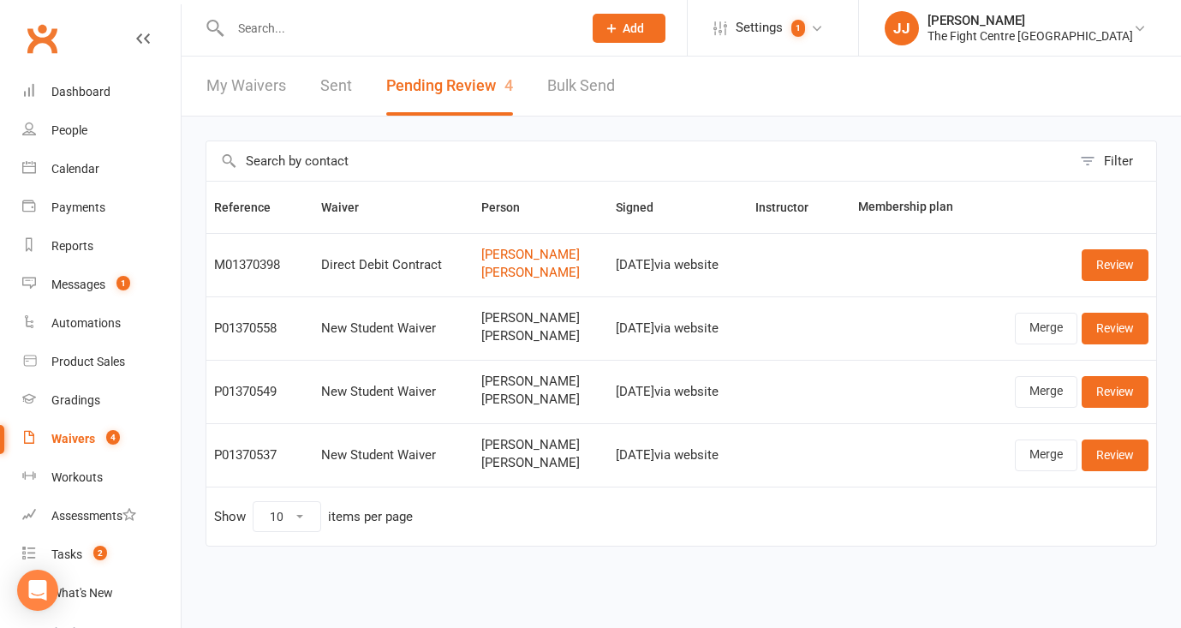
click at [378, 25] on input "text" at bounding box center [397, 28] width 345 height 24
click at [72, 167] on div "Calendar" at bounding box center [75, 169] width 48 height 14
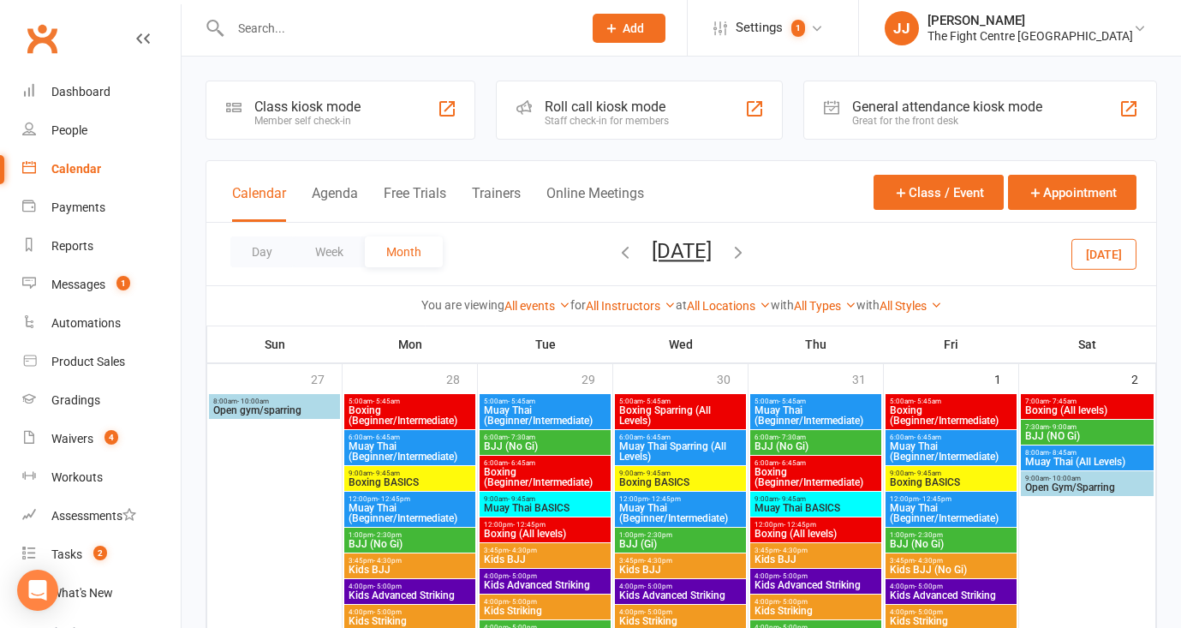
click at [747, 248] on icon "button" at bounding box center [738, 251] width 19 height 19
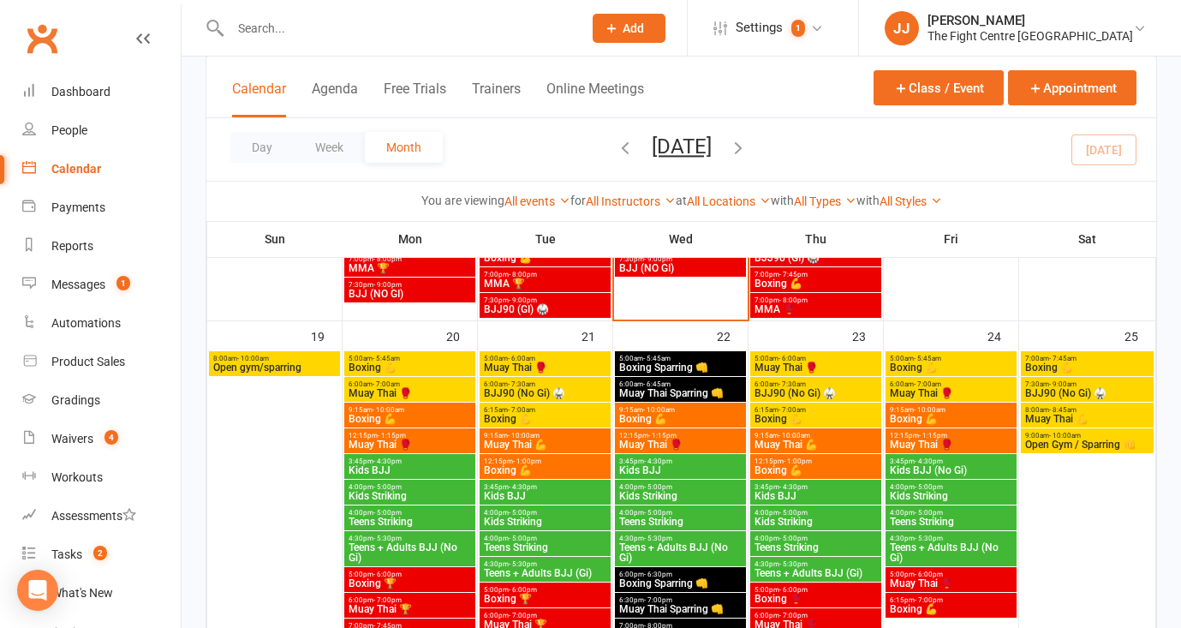
scroll to position [1402, 0]
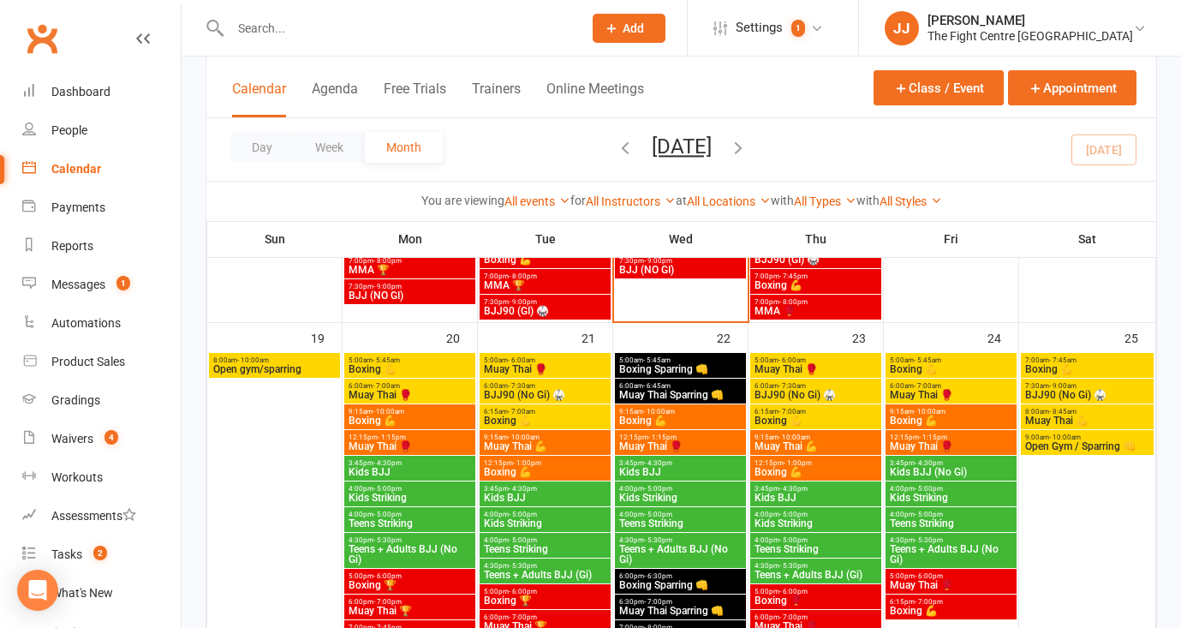
click at [671, 368] on span "Boxing Sparring 👊" at bounding box center [680, 369] width 124 height 10
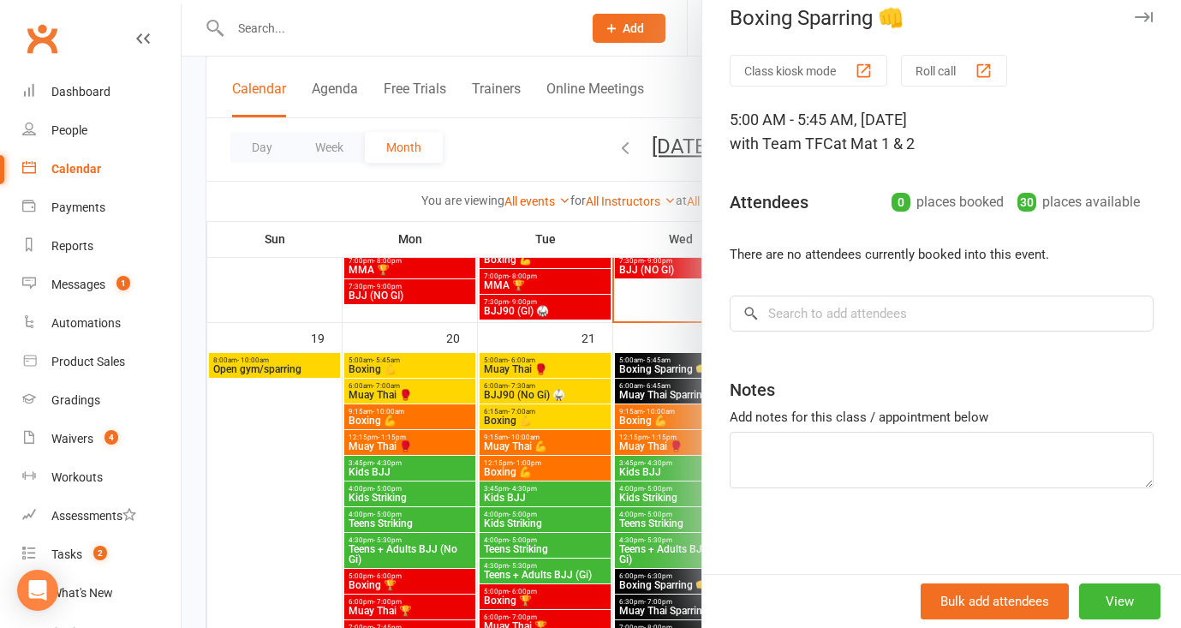
scroll to position [0, 0]
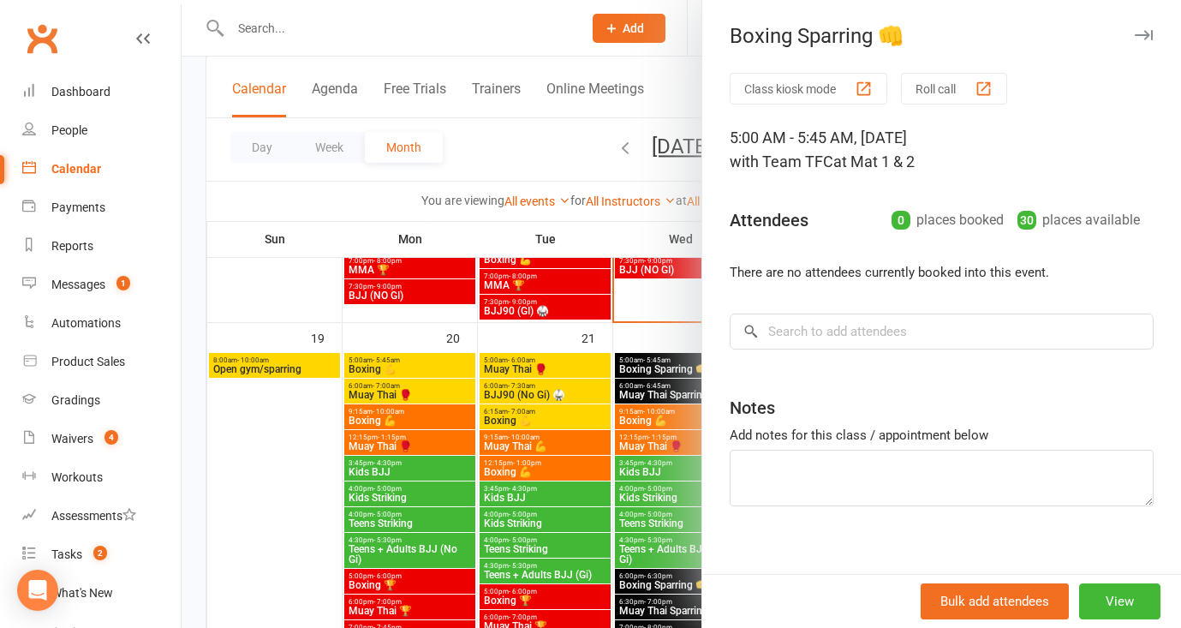
click at [637, 325] on div at bounding box center [681, 314] width 999 height 628
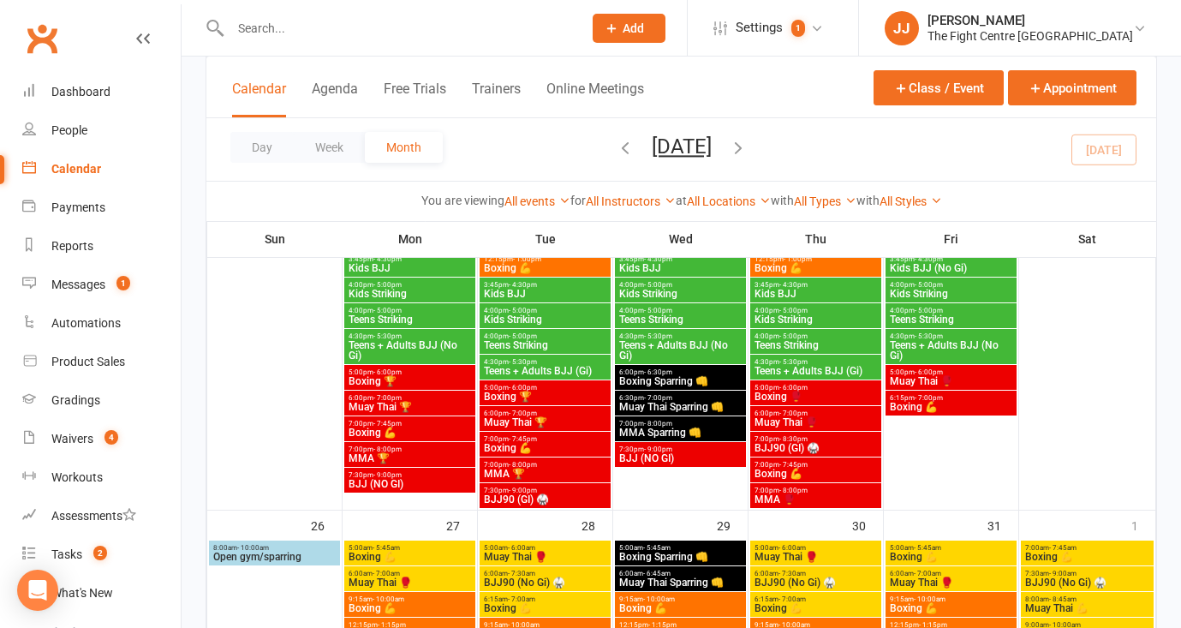
scroll to position [1614, 0]
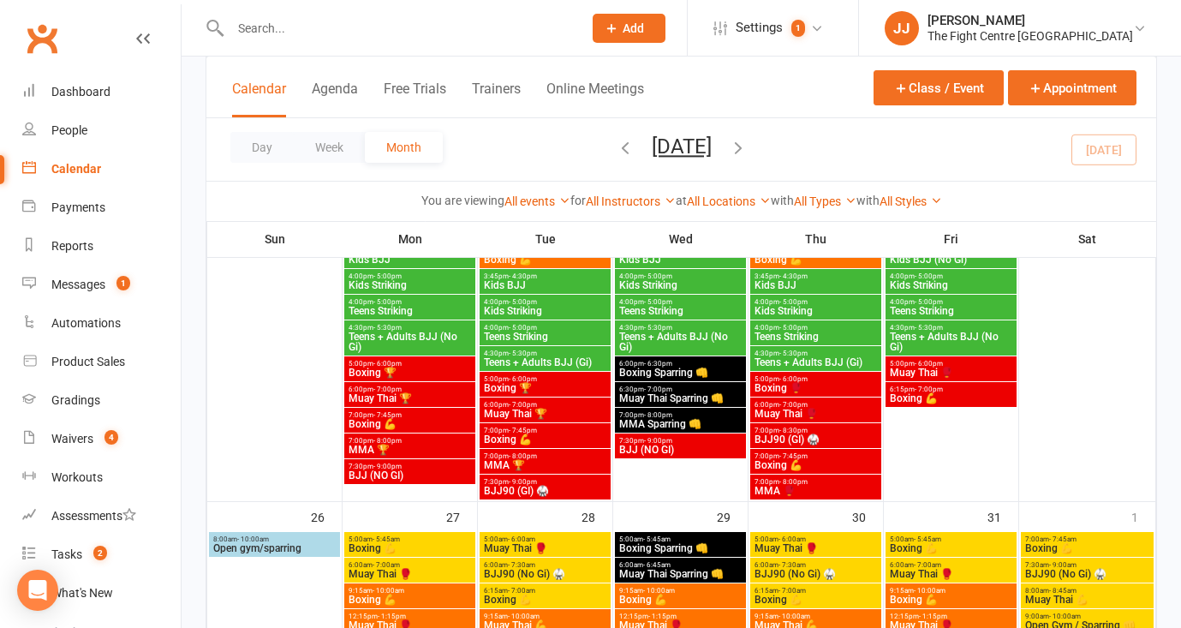
click at [532, 404] on span "- 7:00pm" at bounding box center [523, 405] width 28 height 8
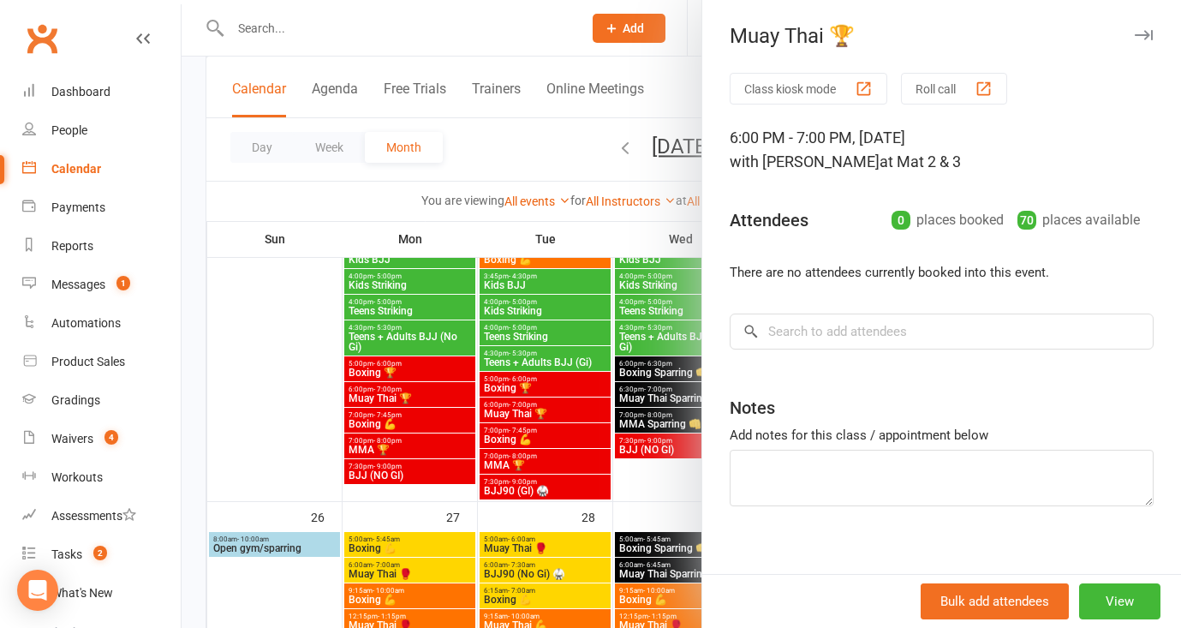
click at [542, 150] on div at bounding box center [681, 314] width 999 height 628
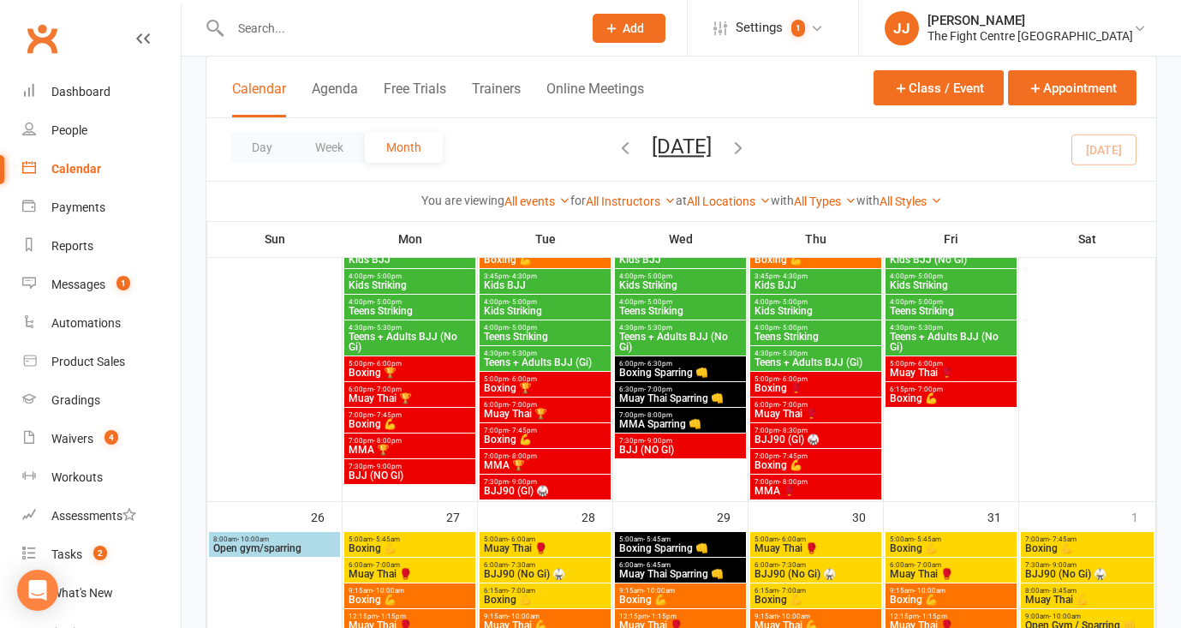
click at [56, 45] on link "Clubworx" at bounding box center [42, 38] width 43 height 43
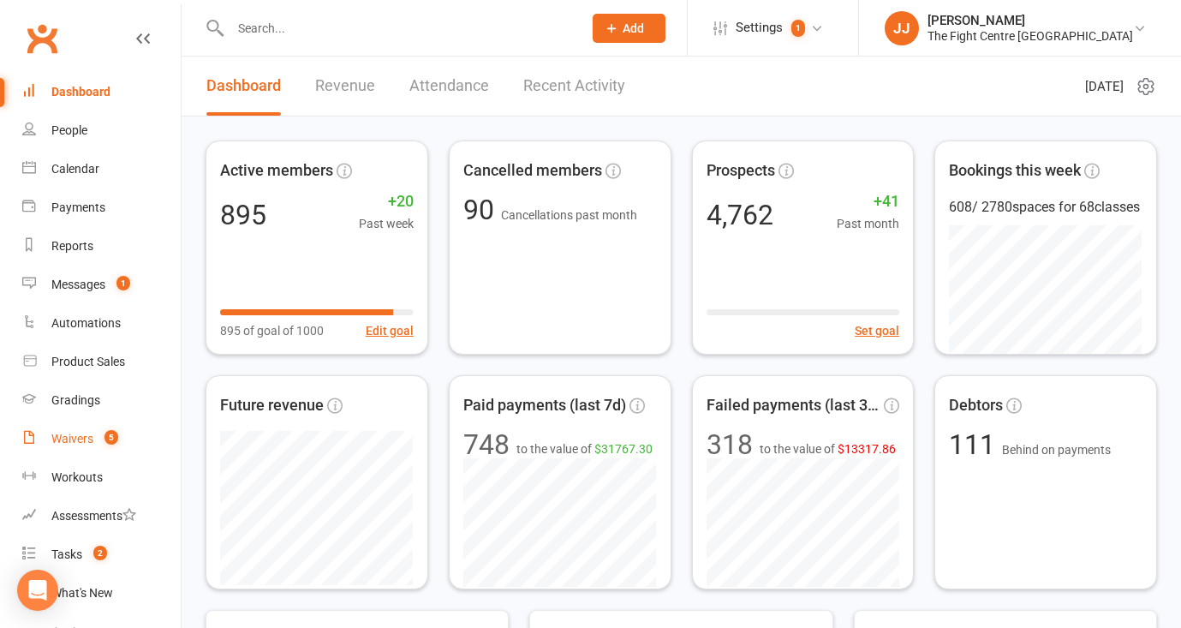
click at [88, 430] on link "Waivers 5" at bounding box center [101, 439] width 158 height 39
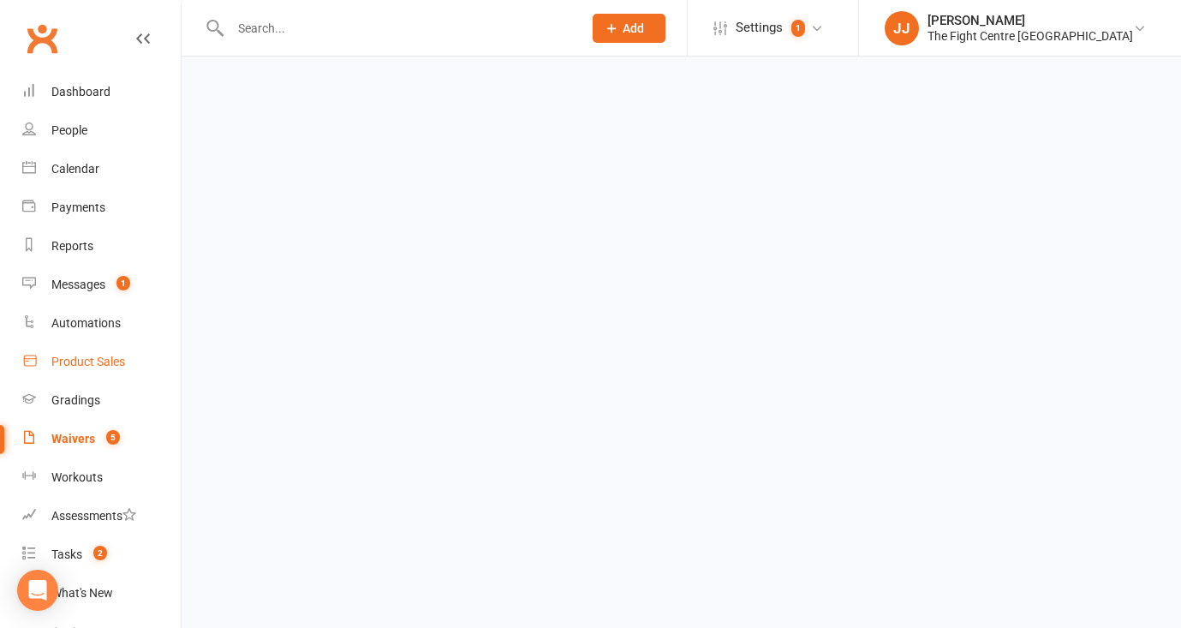
select select "50"
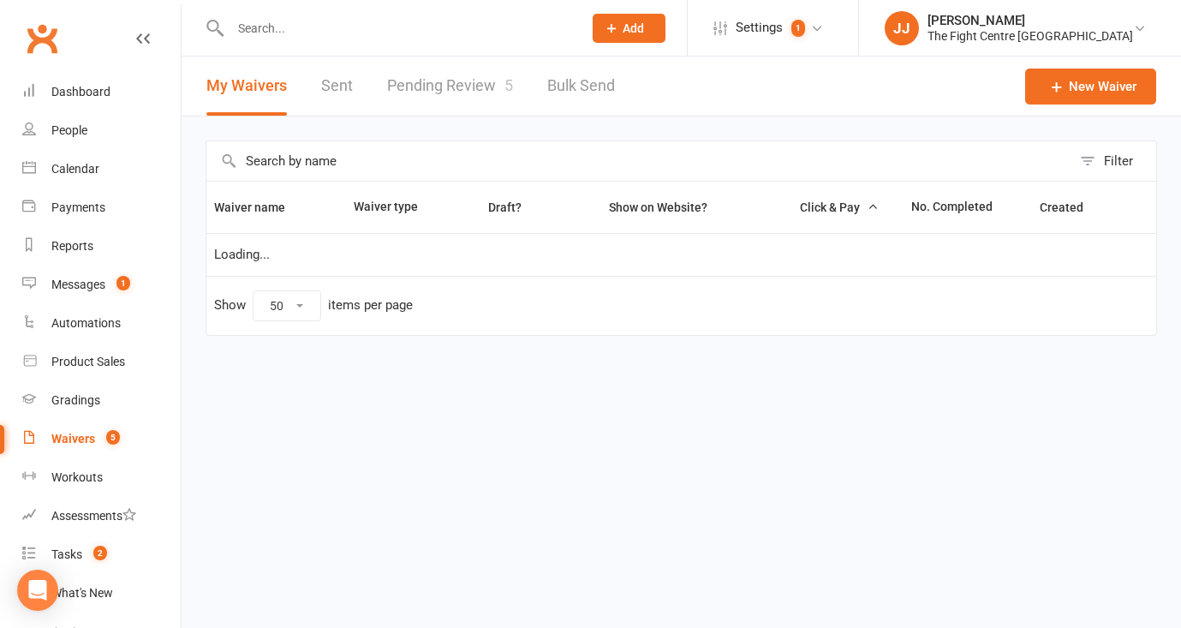
click at [471, 76] on link "Pending Review 5" at bounding box center [450, 86] width 126 height 59
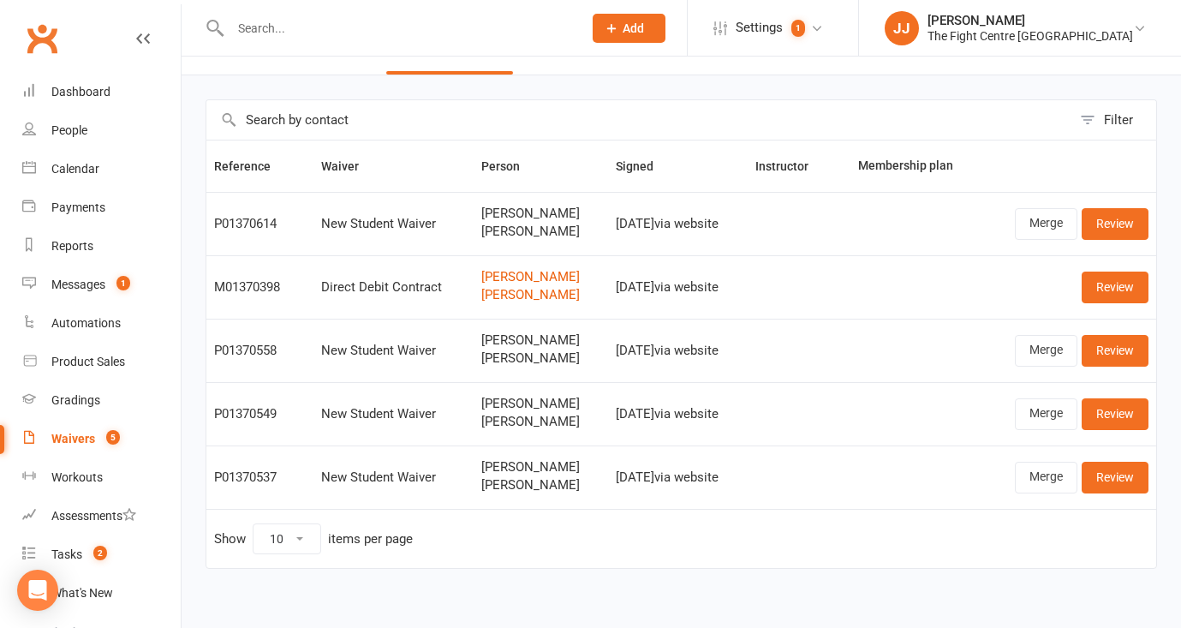
scroll to position [53, 0]
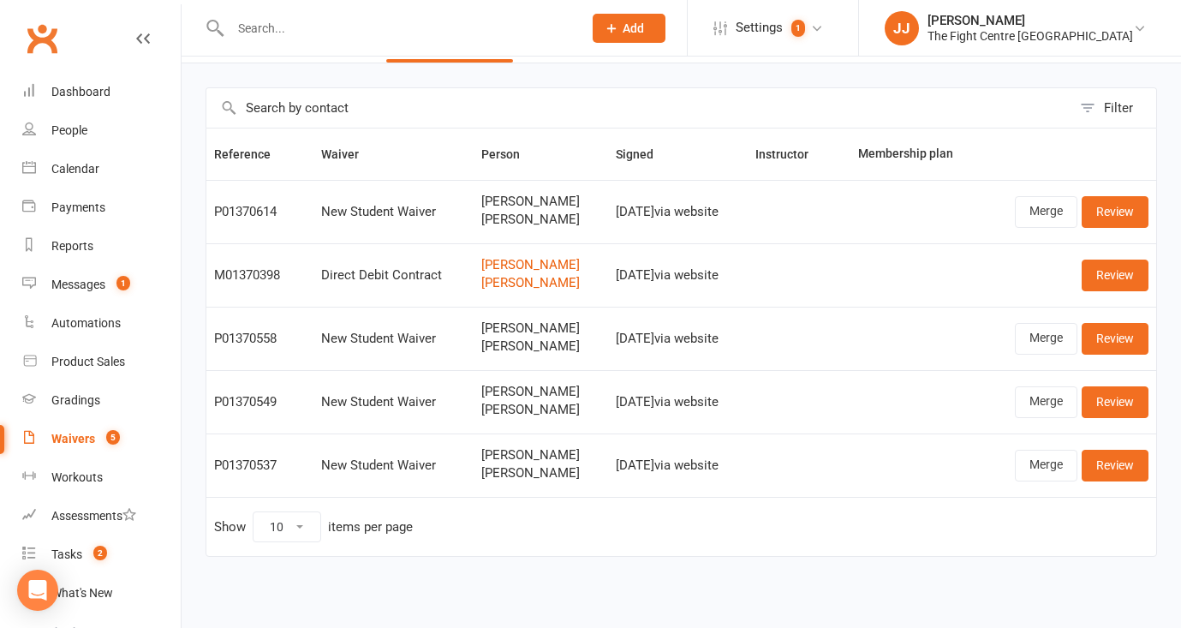
click at [54, 20] on link "Clubworx" at bounding box center [42, 38] width 43 height 43
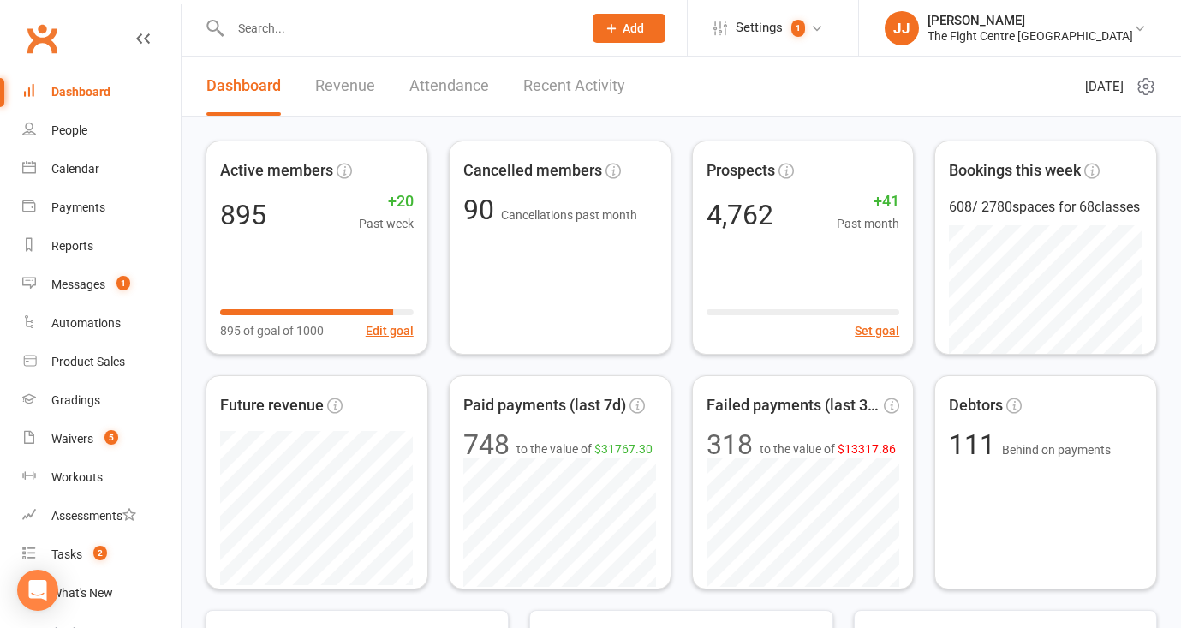
click at [54, 47] on link "Clubworx" at bounding box center [42, 38] width 43 height 43
click at [87, 444] on div "Waivers" at bounding box center [72, 439] width 42 height 14
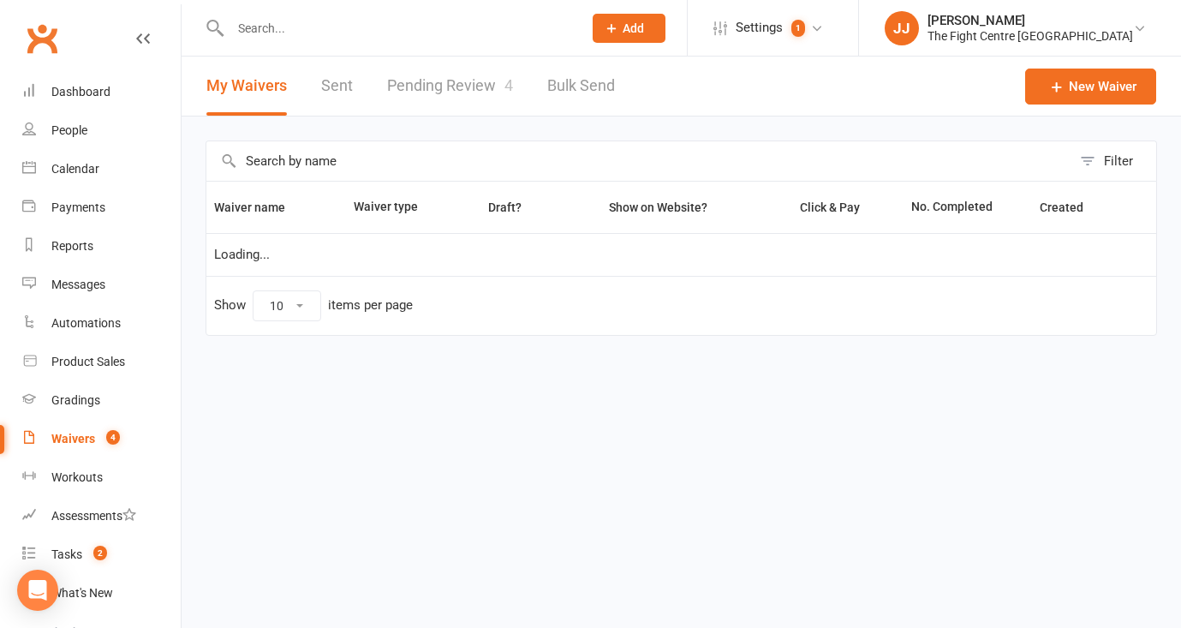
select select "50"
click at [479, 79] on link "Pending Review 4" at bounding box center [450, 86] width 126 height 59
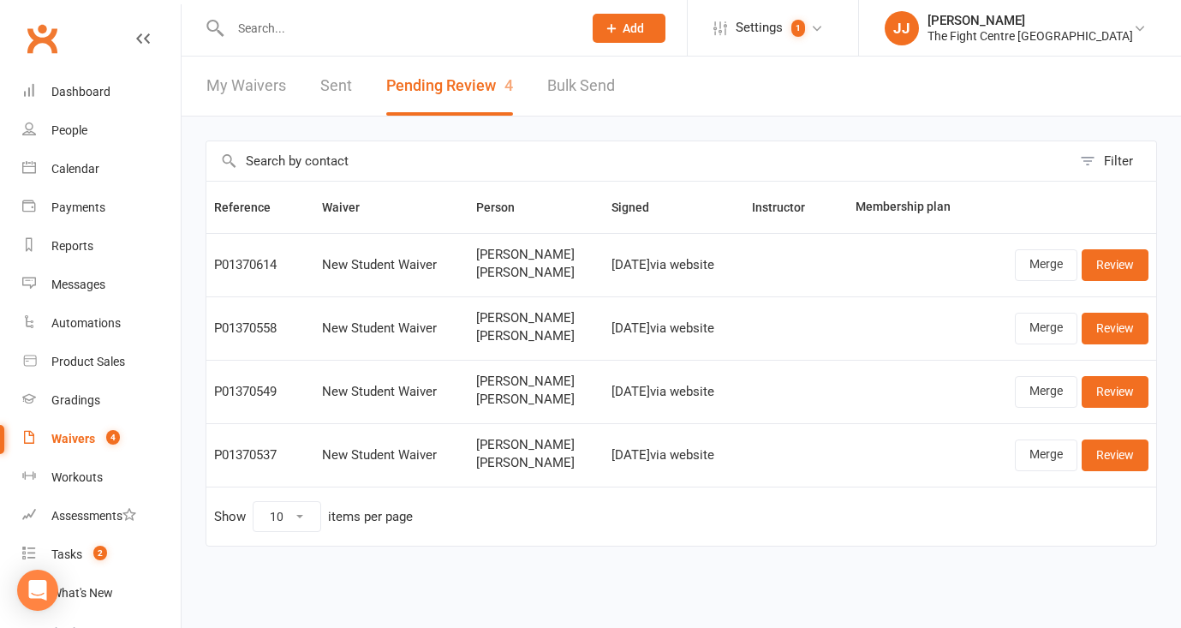
click at [46, 31] on link "Clubworx" at bounding box center [42, 38] width 43 height 43
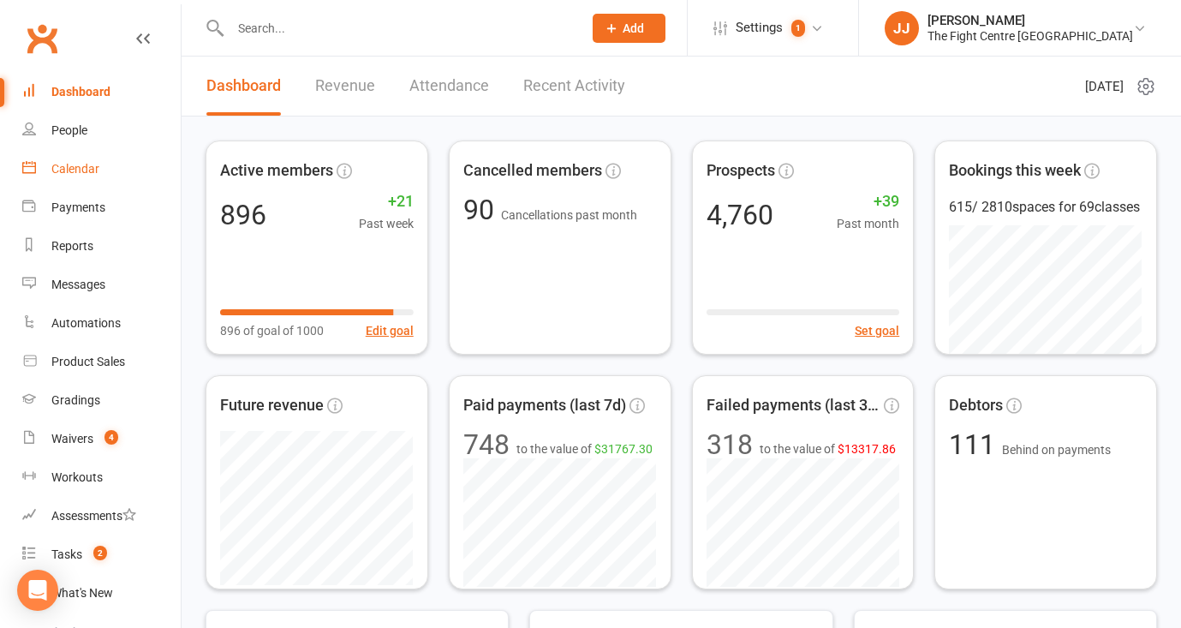
click at [78, 174] on div "Calendar" at bounding box center [75, 169] width 48 height 14
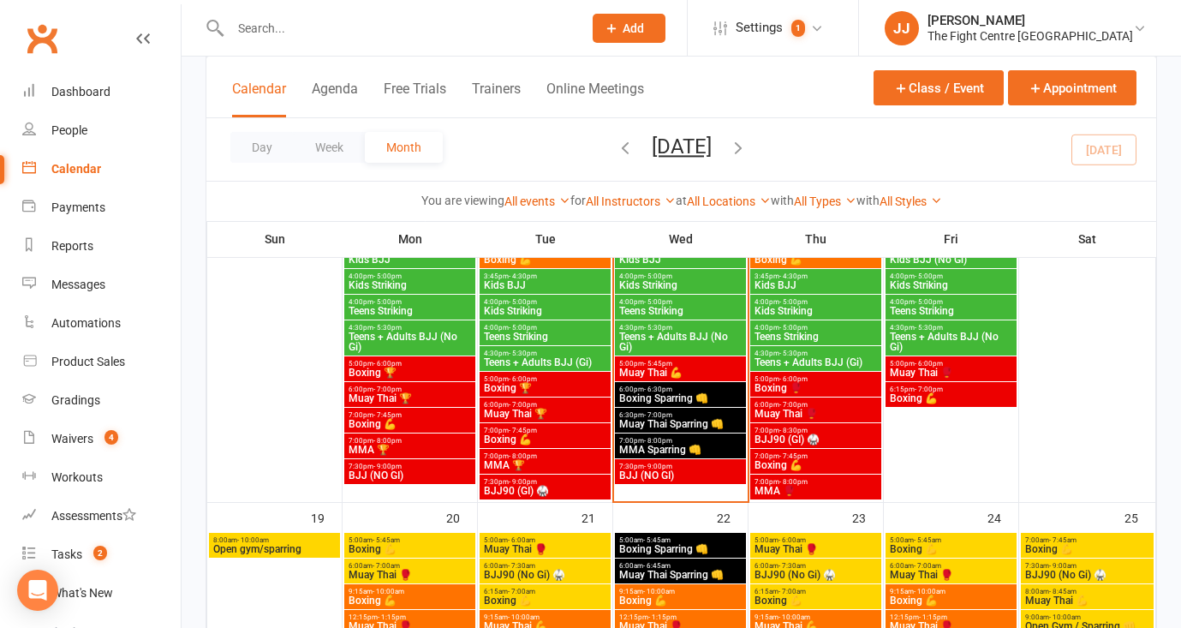
scroll to position [1229, 0]
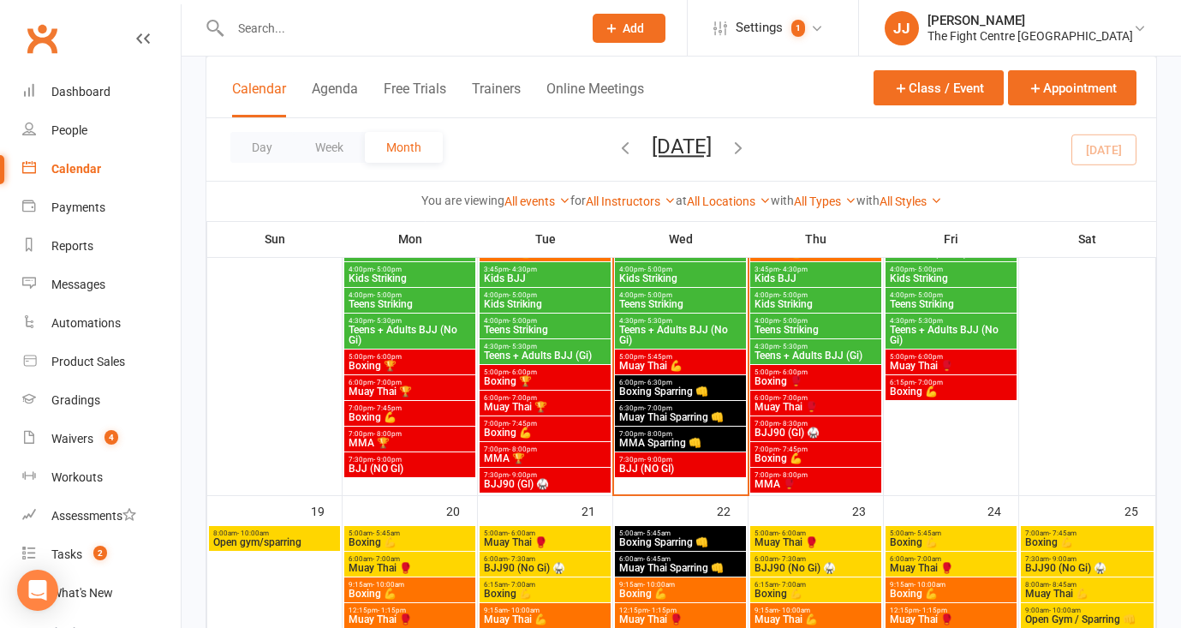
click at [658, 362] on span "Muay Thai 💪" at bounding box center [680, 365] width 124 height 10
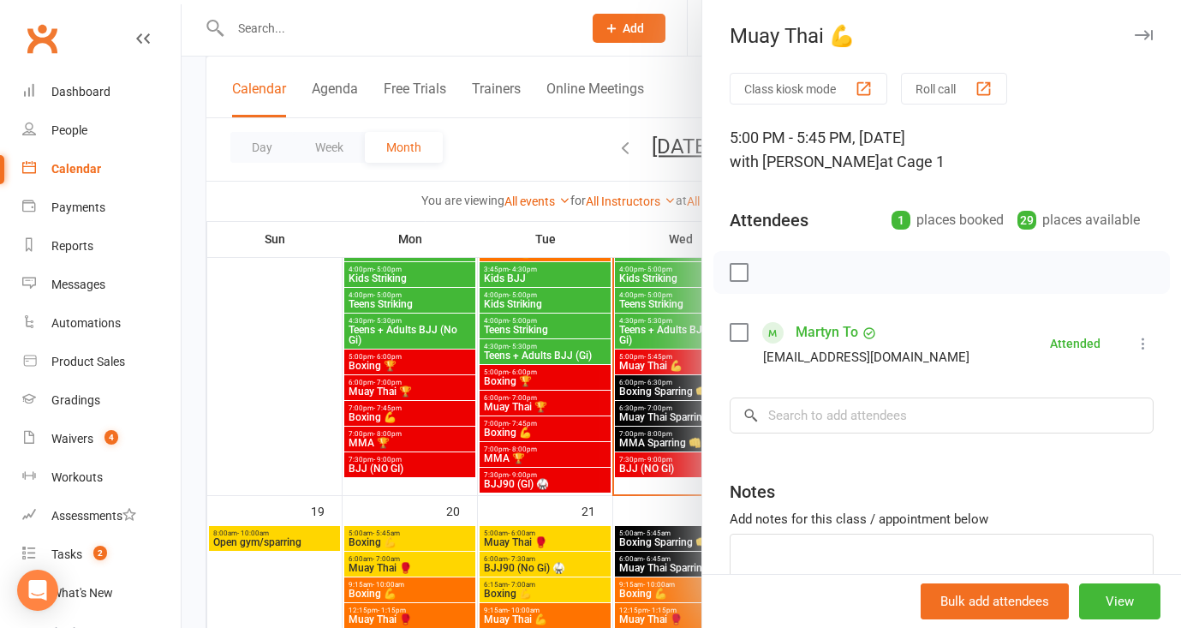
click at [303, 205] on div at bounding box center [681, 314] width 999 height 628
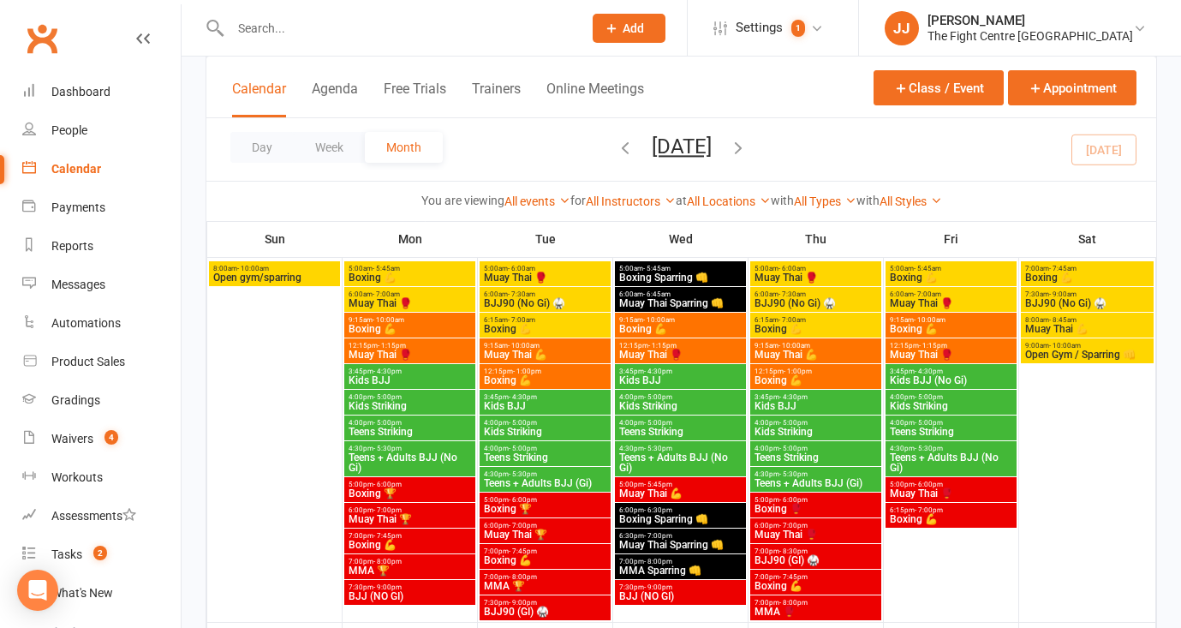
scroll to position [1507, 0]
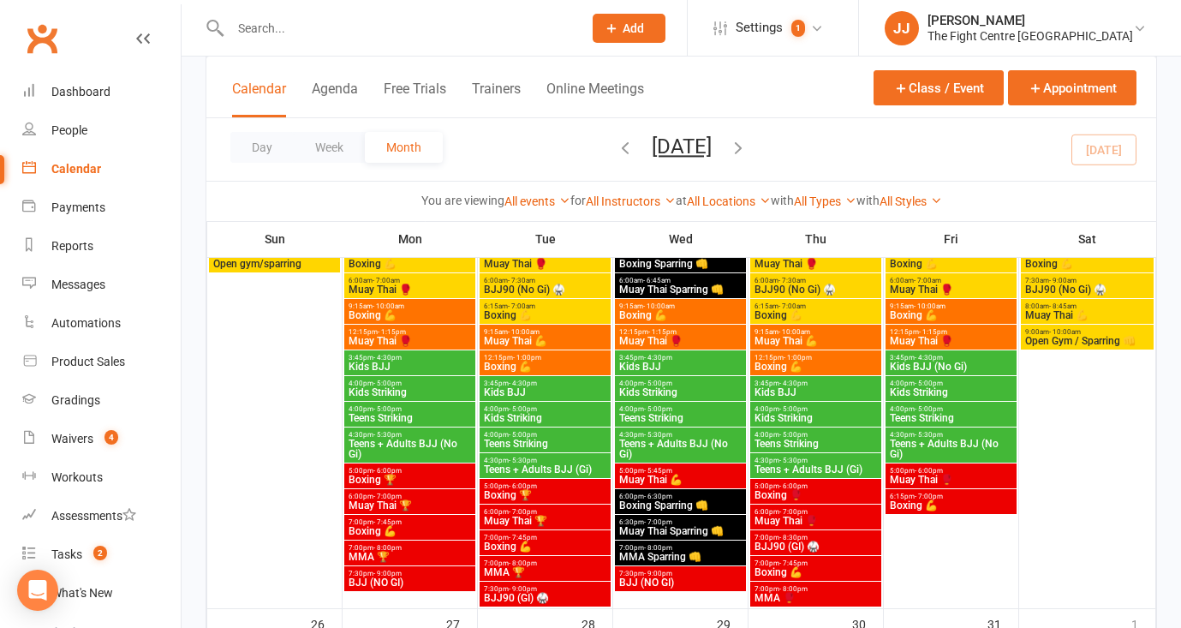
click at [639, 479] on span "Muay Thai 💪" at bounding box center [680, 479] width 124 height 10
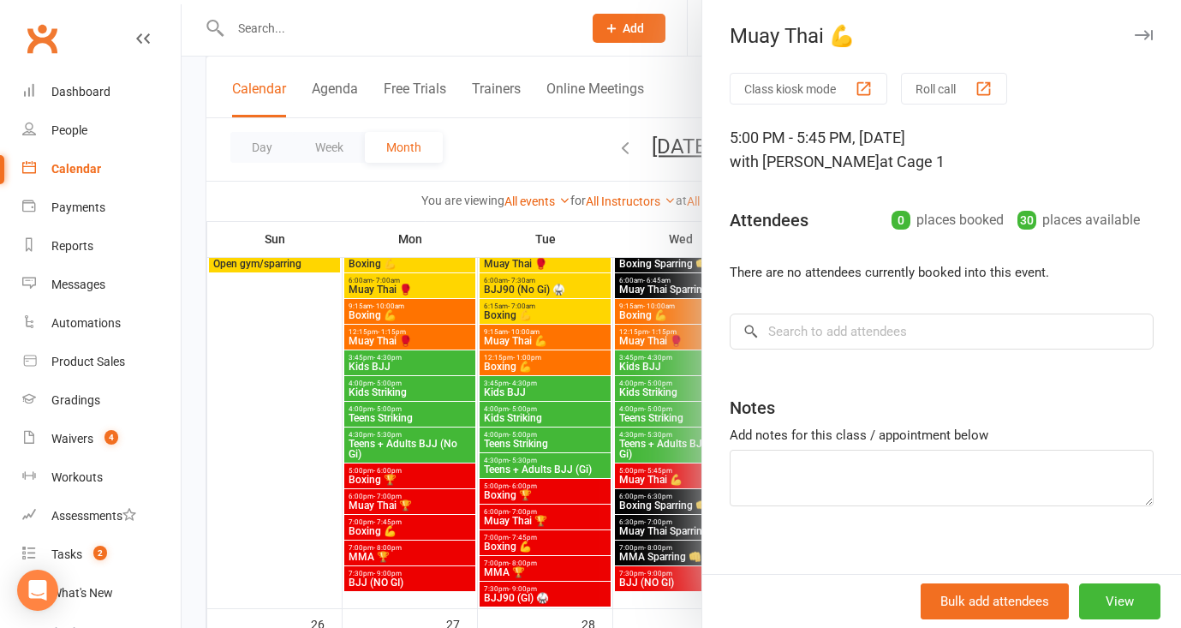
click at [530, 158] on div at bounding box center [681, 314] width 999 height 628
